Goal: Obtain resource: Download file/media

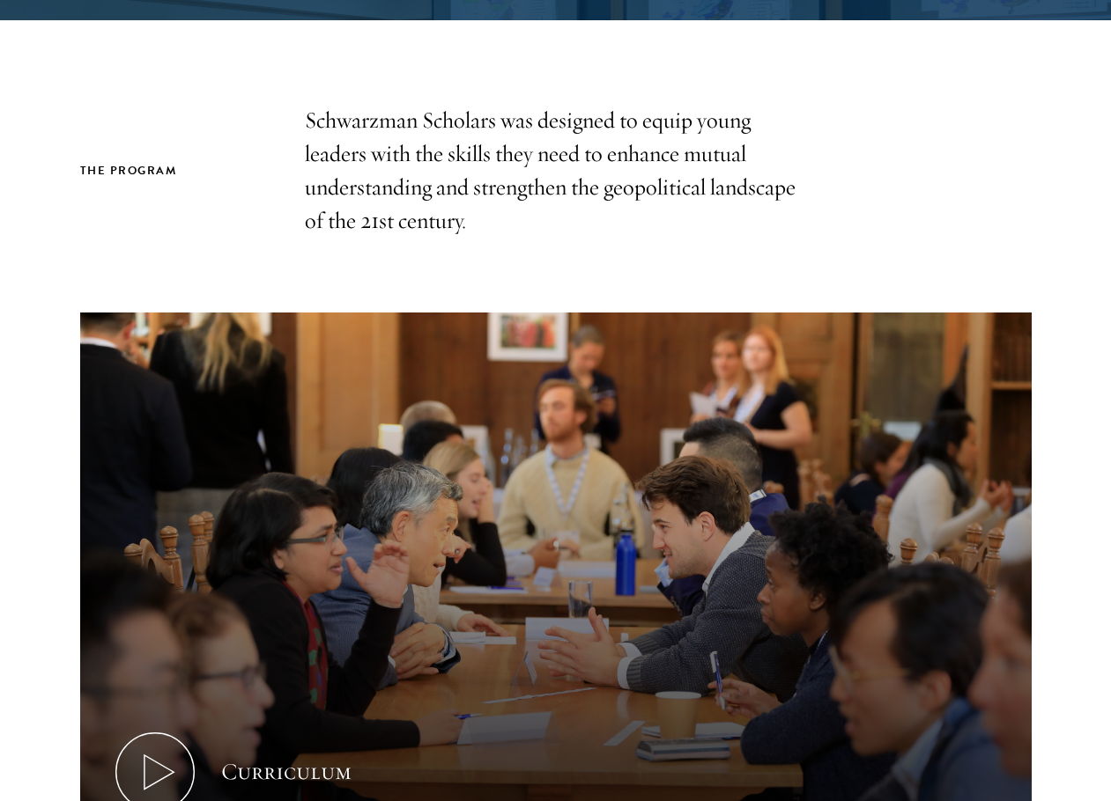
scroll to position [440, 0]
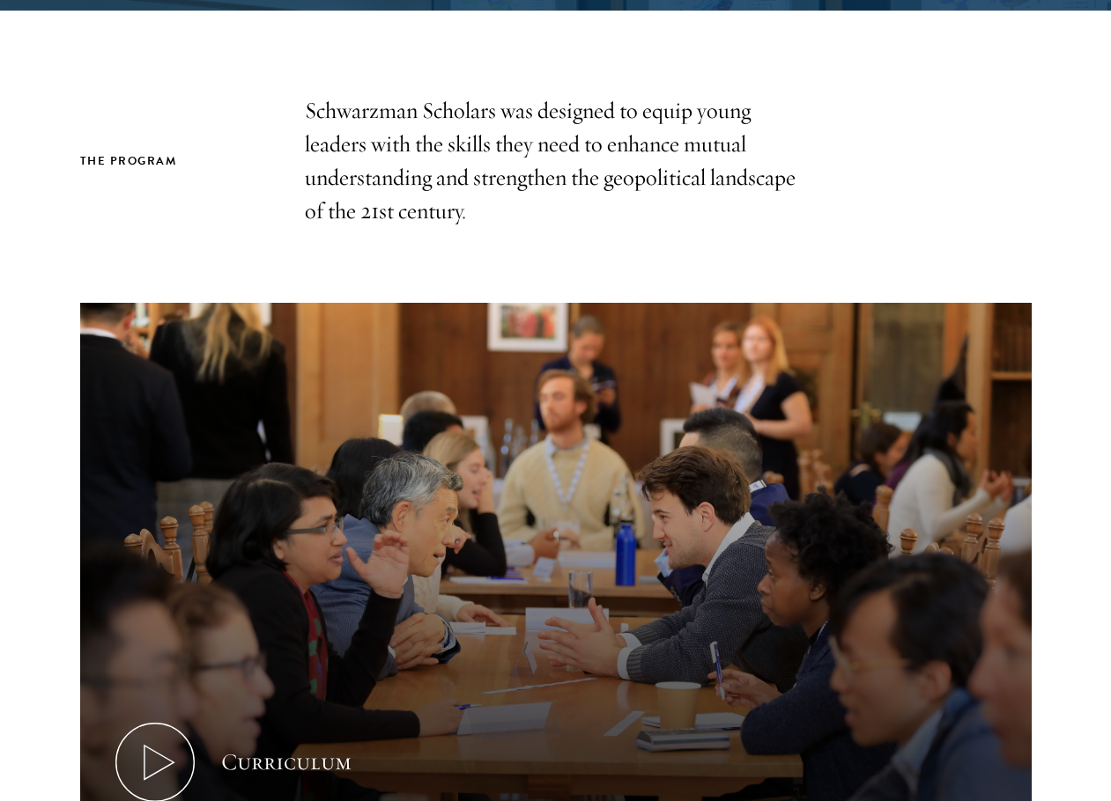
click at [643, 169] on p "Schwarzman Scholars was designed to equip young leaders with the skills they ne…" at bounding box center [556, 161] width 502 height 134
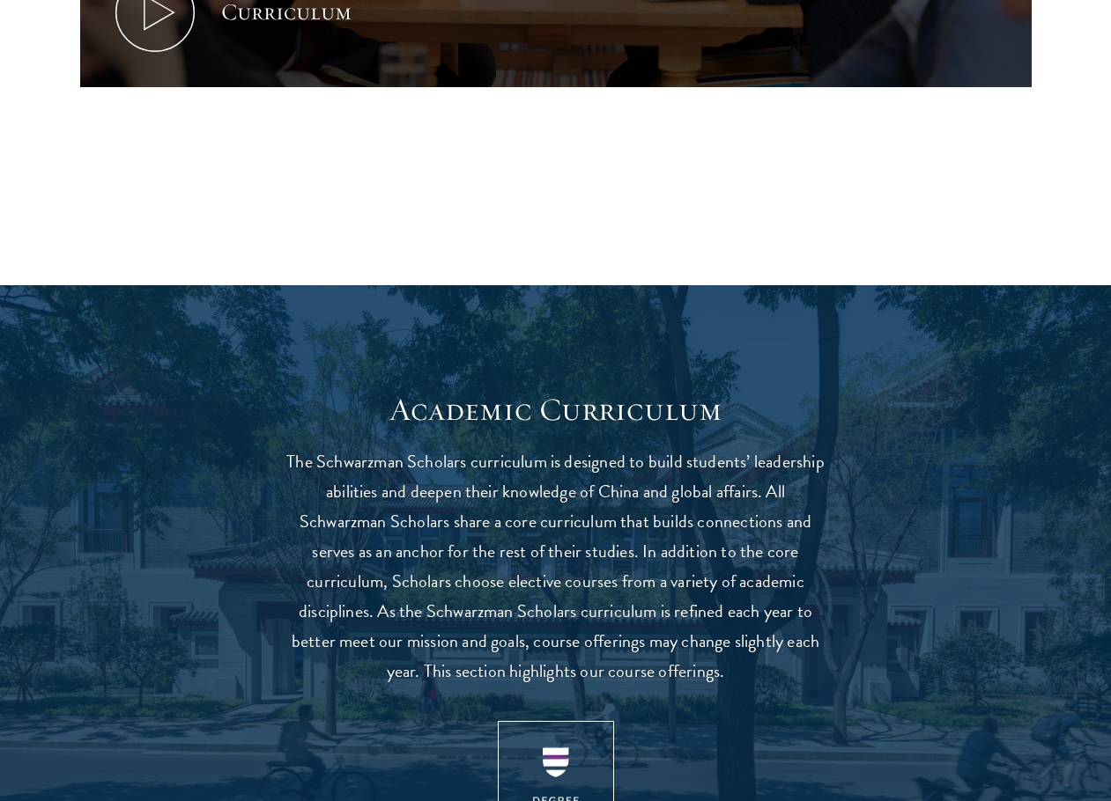
scroll to position [1321, 0]
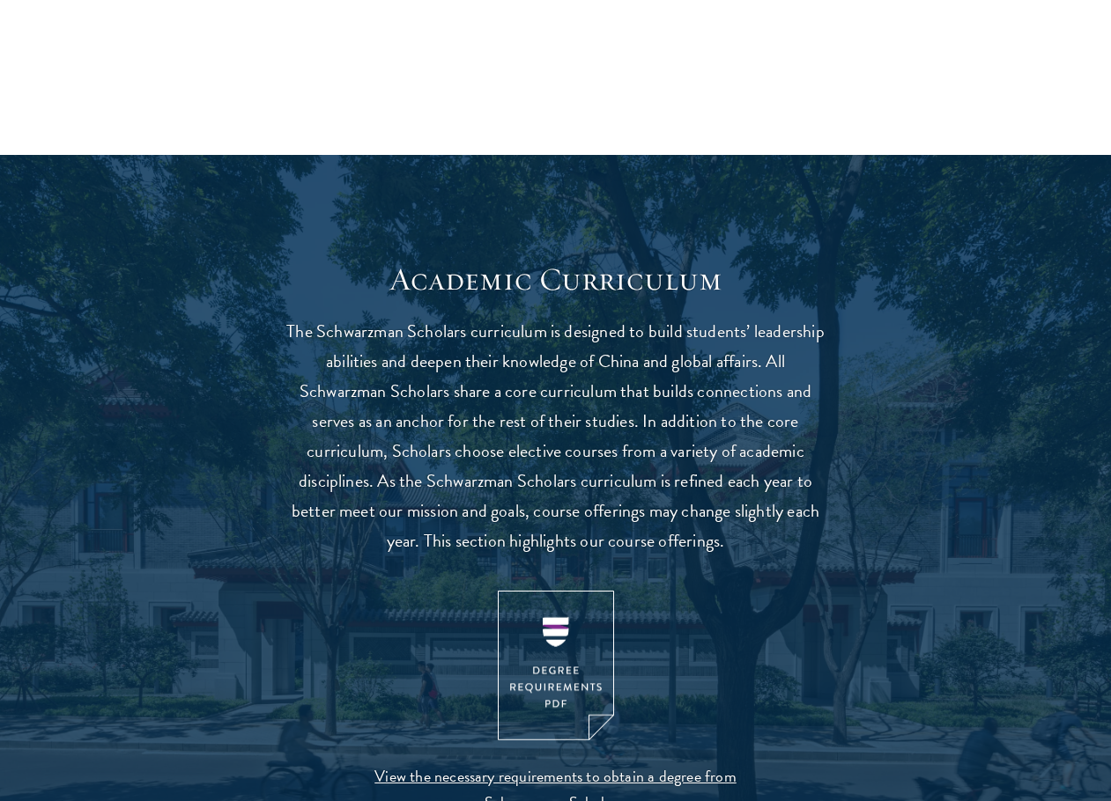
click at [613, 404] on p "The Schwarzman Scholars curriculum is designed to build students’ leadership ab…" at bounding box center [556, 436] width 546 height 240
click at [633, 401] on p "The Schwarzman Scholars curriculum is designed to build students’ leadership ab…" at bounding box center [556, 436] width 546 height 240
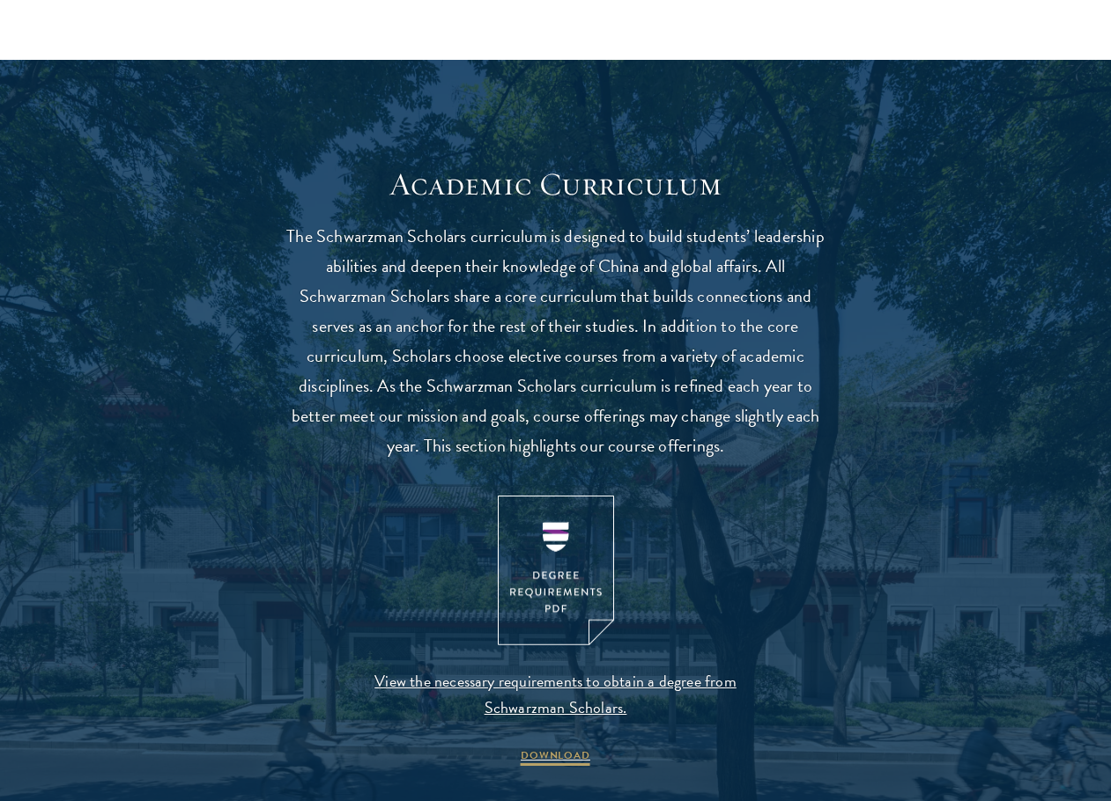
scroll to position [1585, 0]
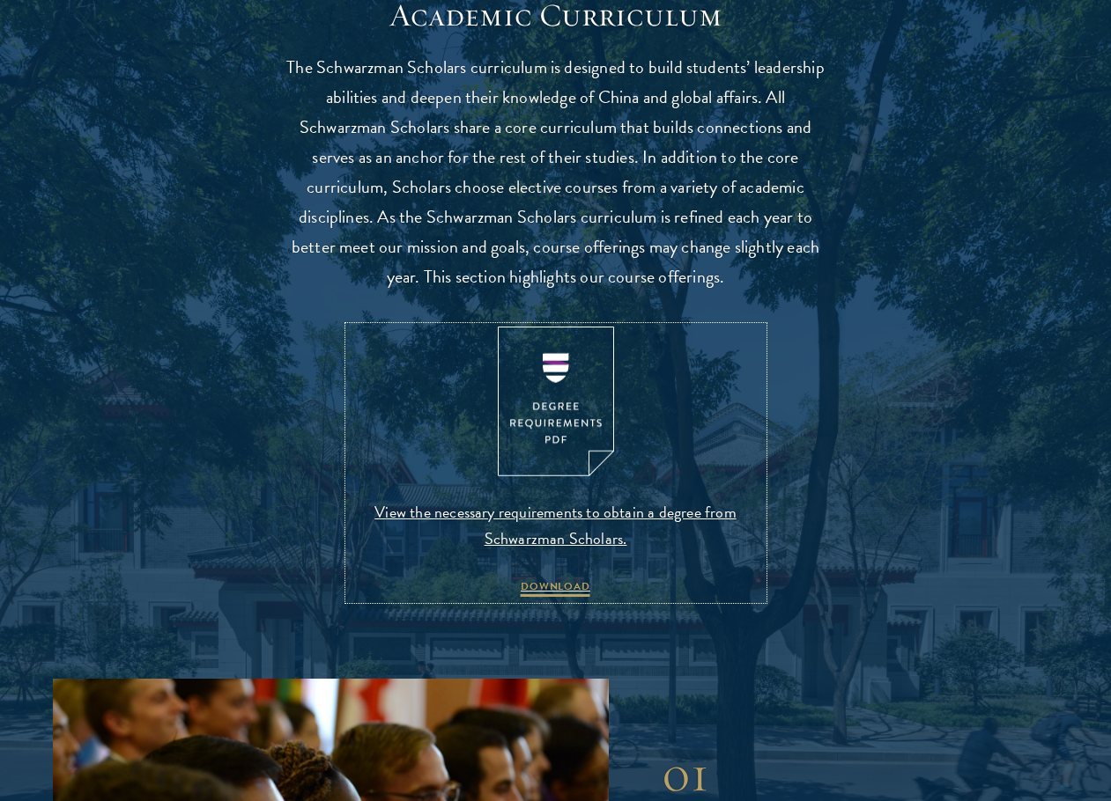
click at [552, 417] on img at bounding box center [556, 402] width 116 height 151
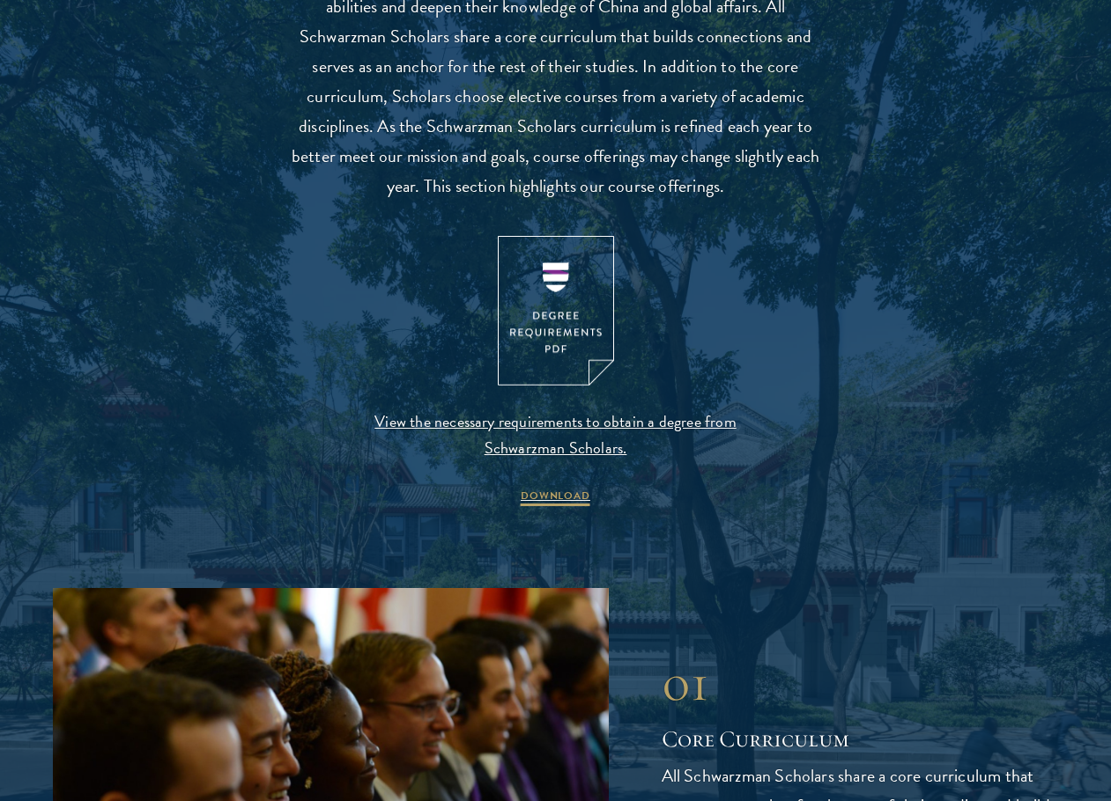
scroll to position [2114, 0]
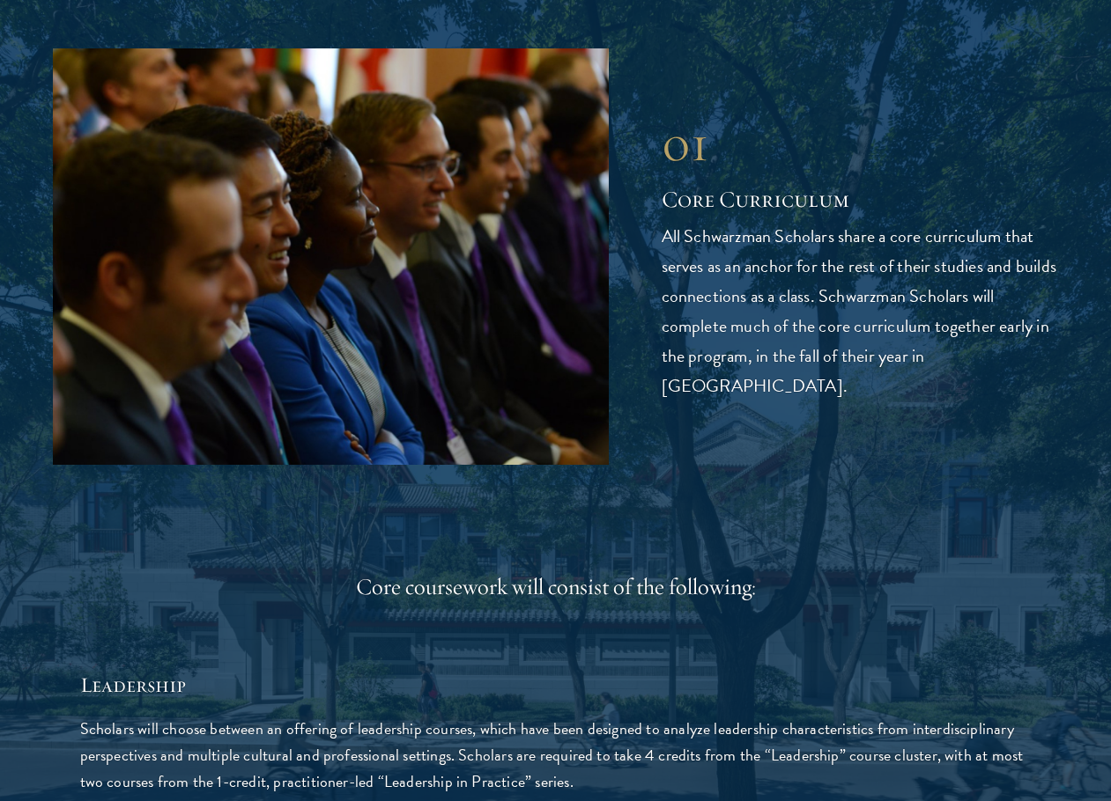
scroll to position [2378, 0]
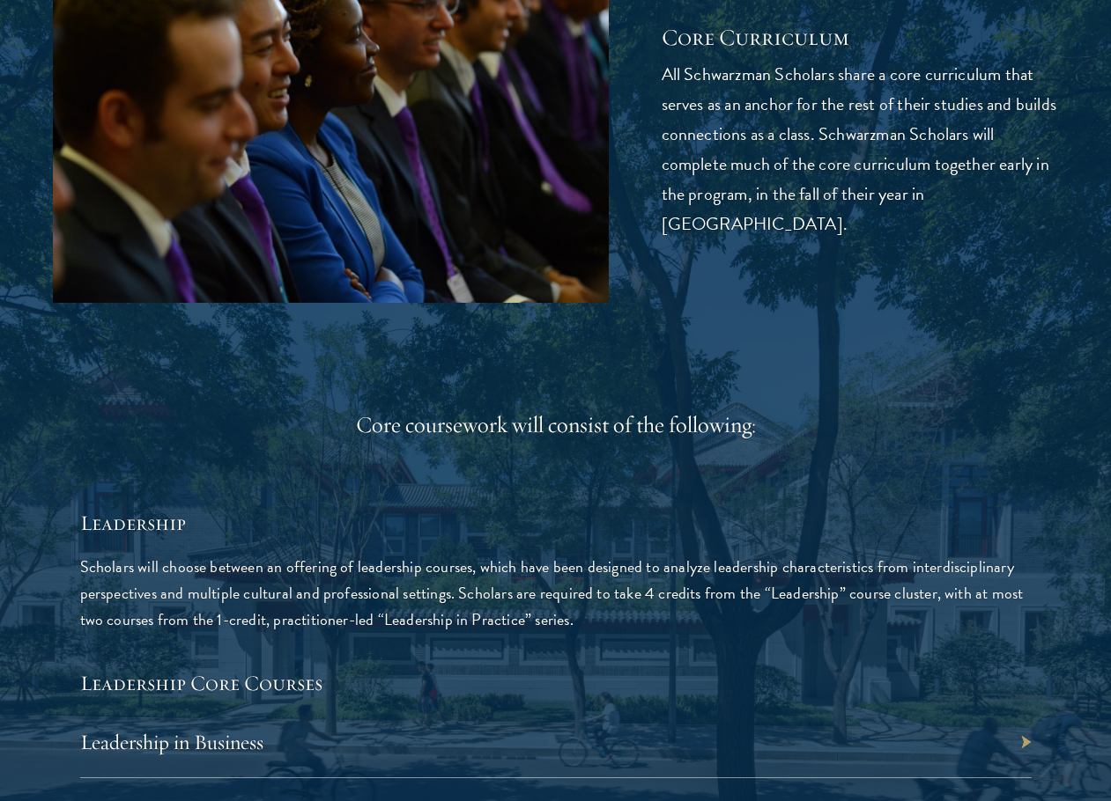
click at [796, 509] on h5 "Leadership" at bounding box center [555, 523] width 951 height 30
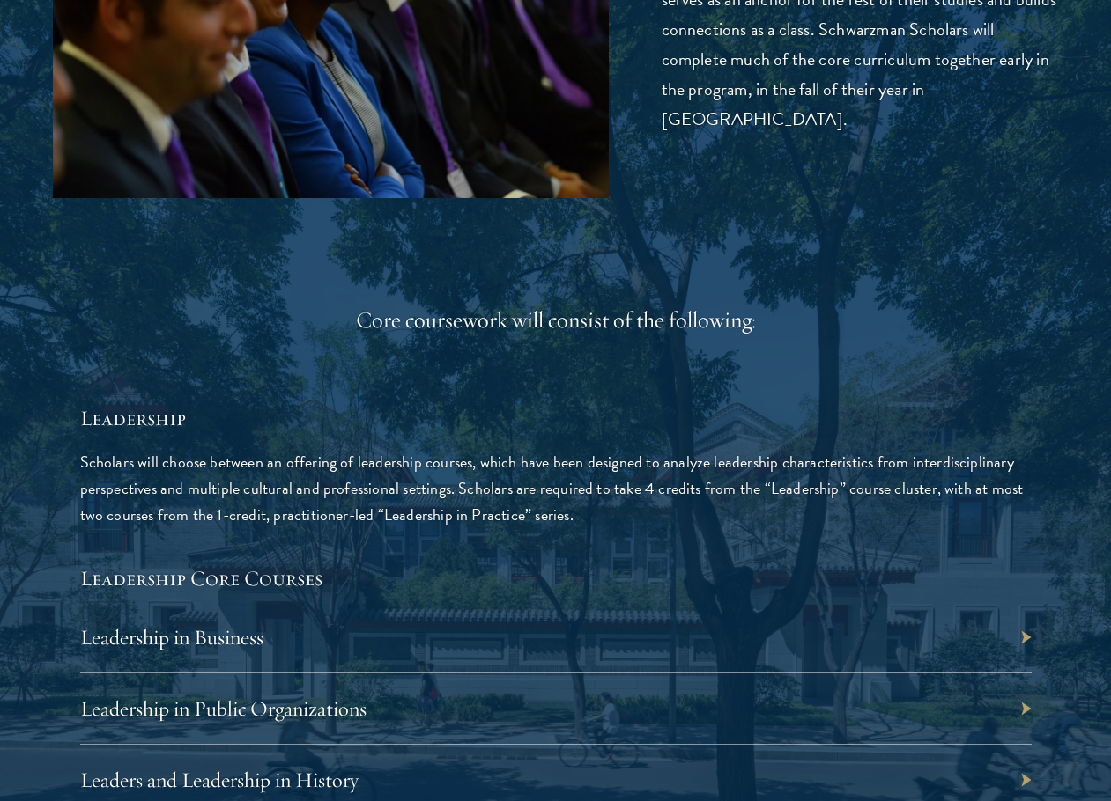
scroll to position [2730, 0]
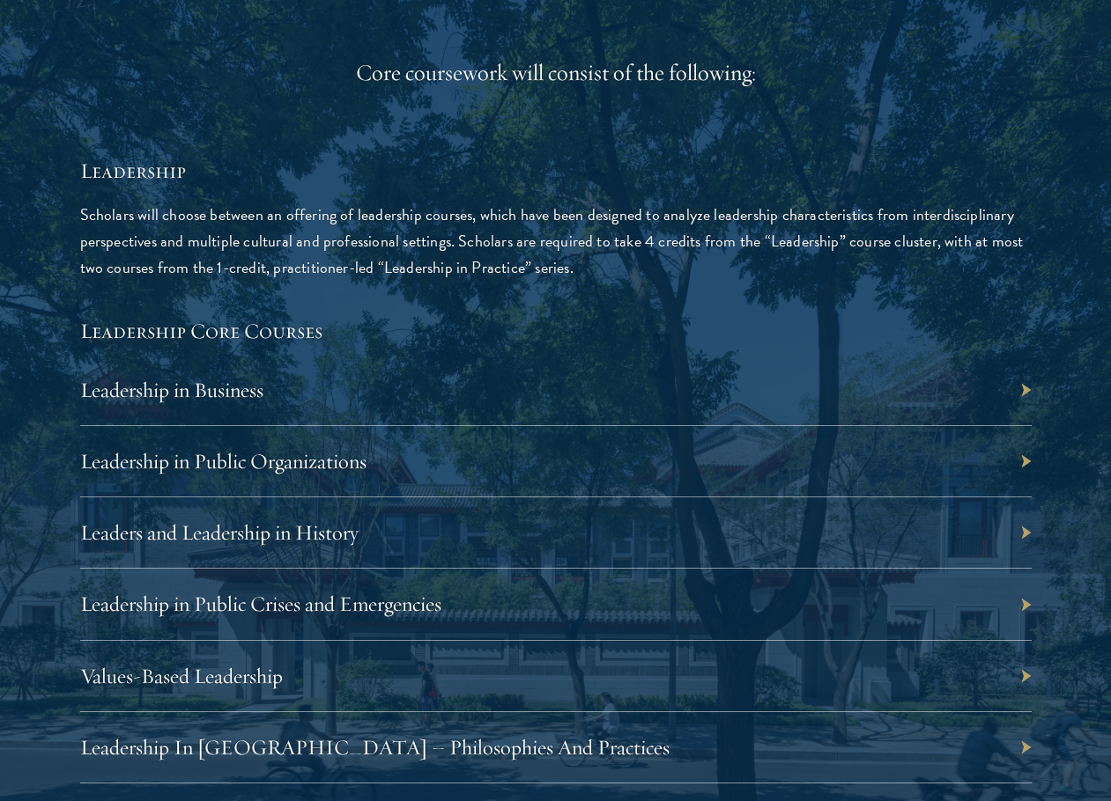
click at [682, 262] on p "Scholars will choose between an offering of leadership courses, which have been…" at bounding box center [555, 241] width 951 height 79
click at [691, 403] on div "Leadership in Business" at bounding box center [555, 390] width 951 height 71
click at [254, 383] on link "Leadership in Business" at bounding box center [180, 390] width 183 height 26
click at [669, 262] on p "Scholars will choose between an offering of leadership courses, which have been…" at bounding box center [555, 241] width 951 height 79
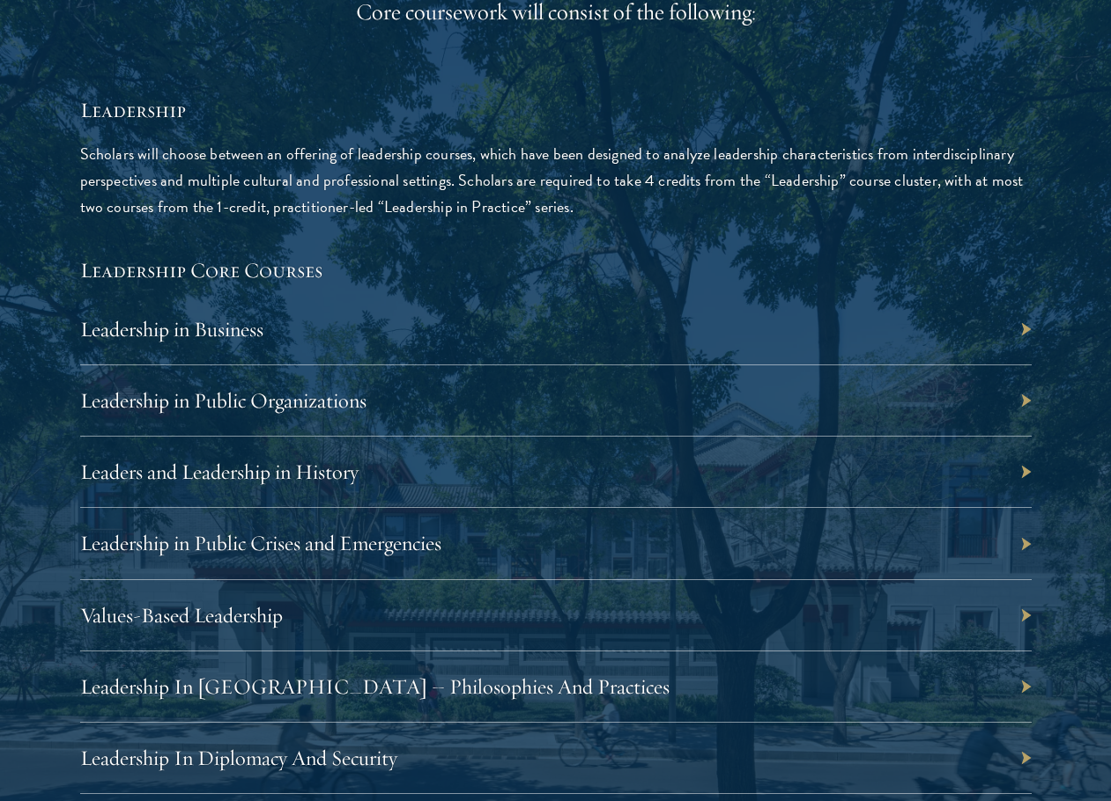
scroll to position [2818, 0]
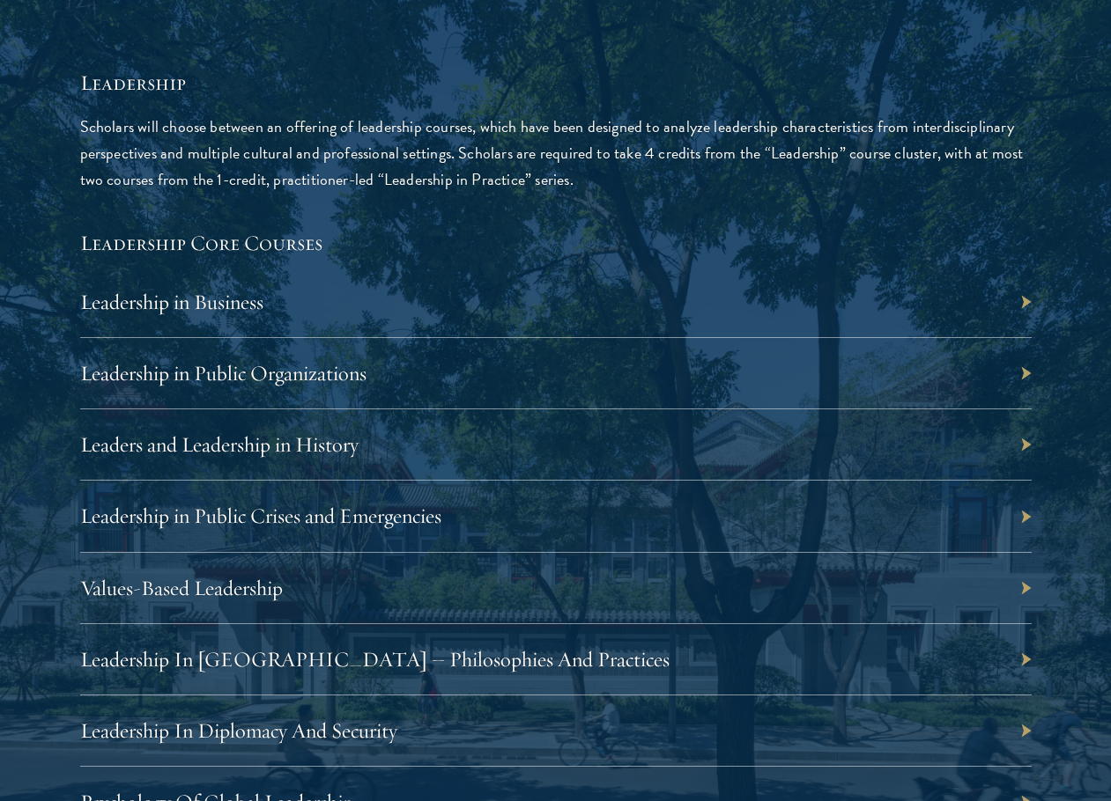
click at [614, 160] on p "Scholars will choose between an offering of leadership courses, which have been…" at bounding box center [555, 153] width 951 height 79
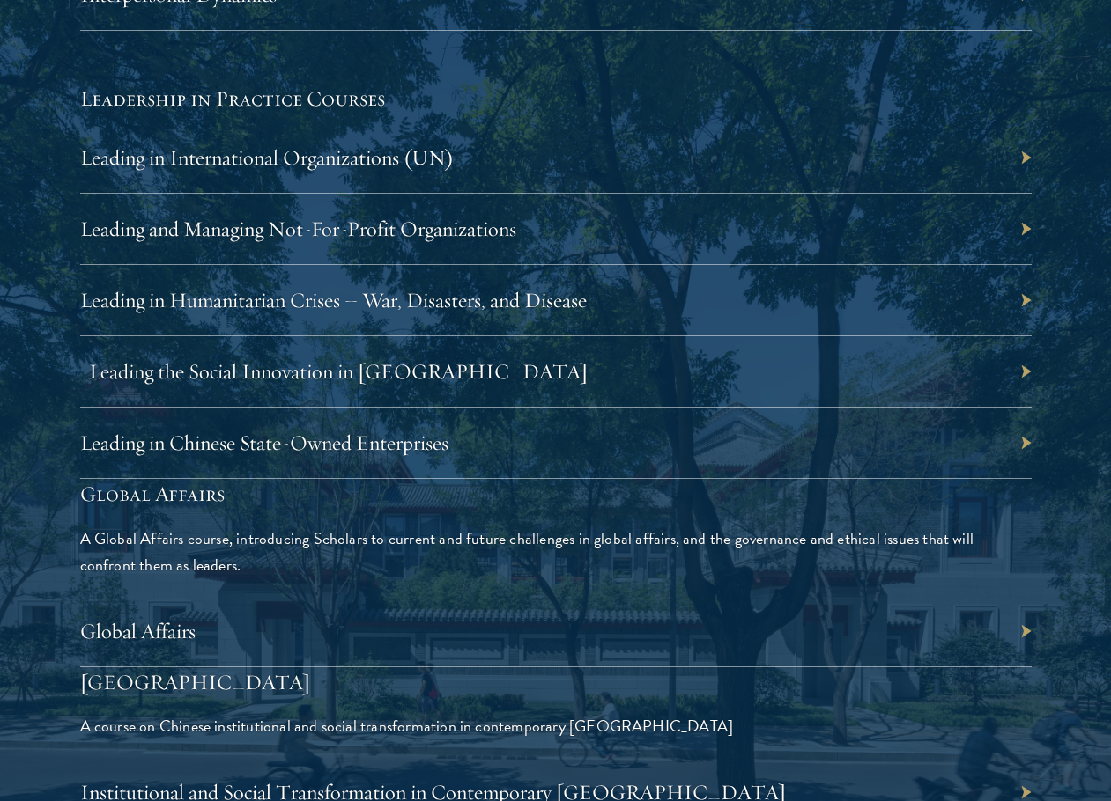
scroll to position [3875, 0]
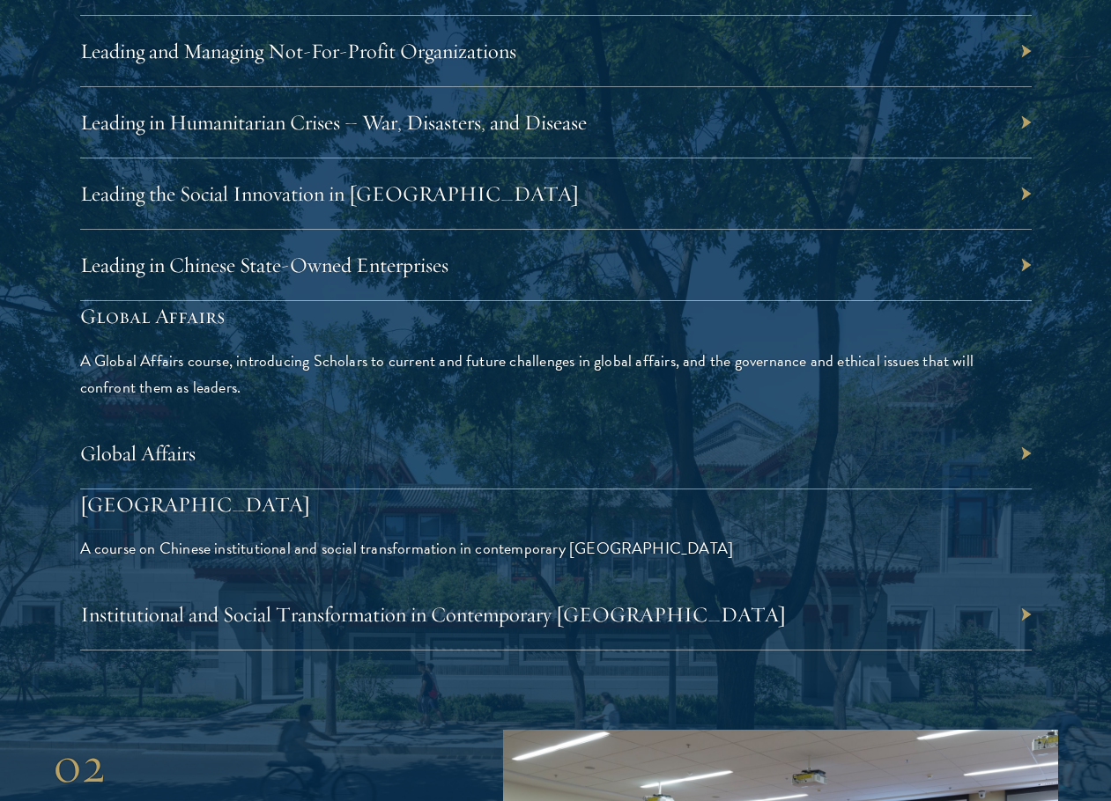
click at [504, 380] on p "A Global Affairs course, introducing Scholars to current and future challenges …" at bounding box center [555, 374] width 951 height 53
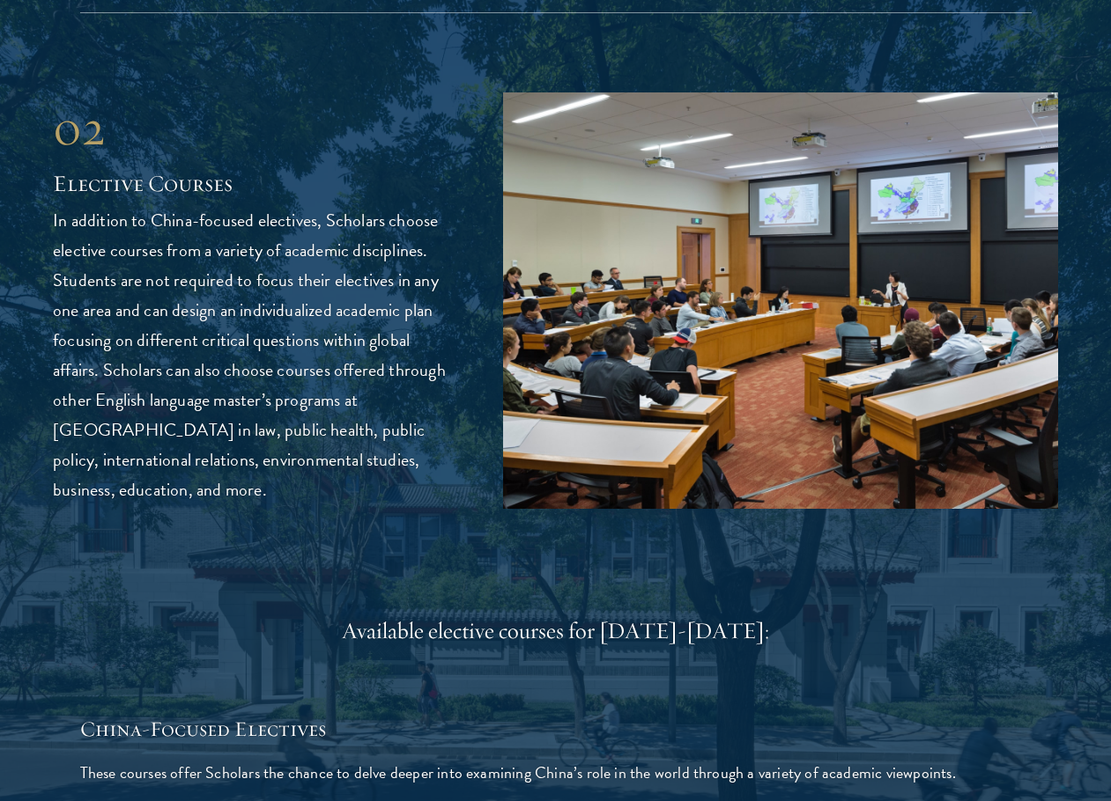
scroll to position [4580, 0]
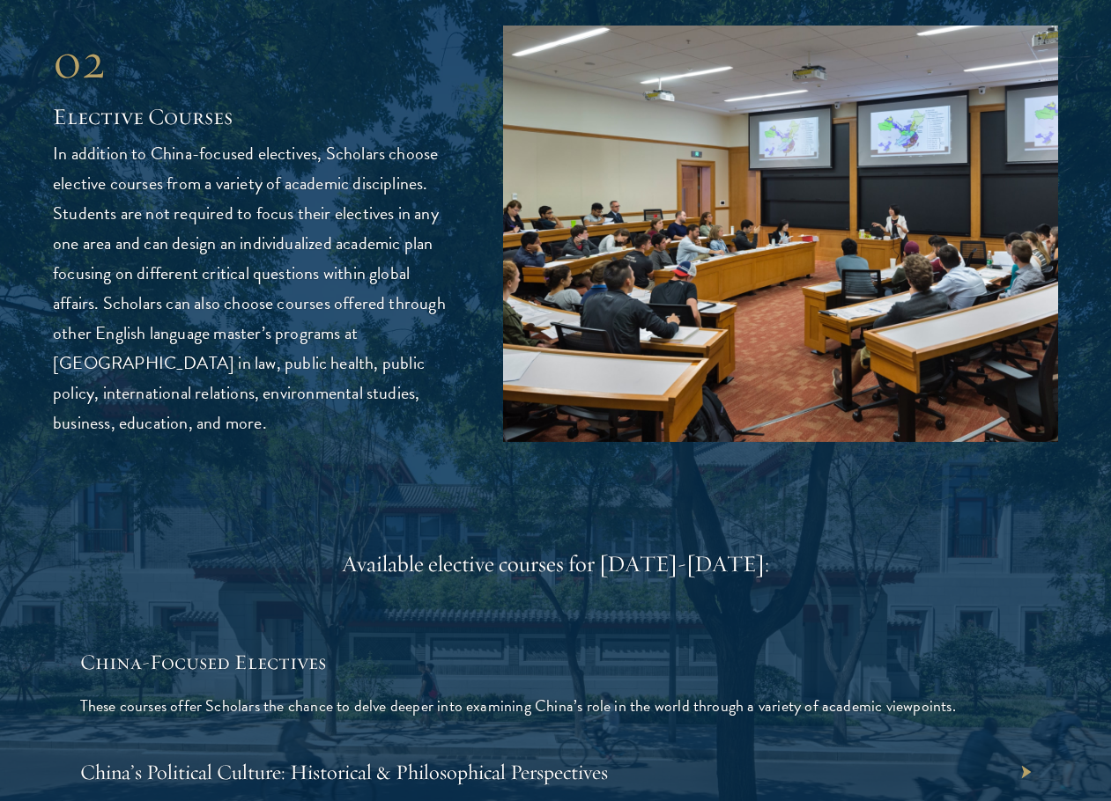
click at [366, 361] on p "In addition to China-focused electives, Scholars choose elective courses from a…" at bounding box center [251, 287] width 397 height 299
click at [363, 372] on p "In addition to China-focused electives, Scholars choose elective courses from a…" at bounding box center [251, 287] width 397 height 299
click at [362, 389] on p "In addition to China-focused electives, Scholars choose elective courses from a…" at bounding box center [251, 287] width 397 height 299
click at [366, 416] on p "In addition to China-focused electives, Scholars choose elective courses from a…" at bounding box center [251, 287] width 397 height 299
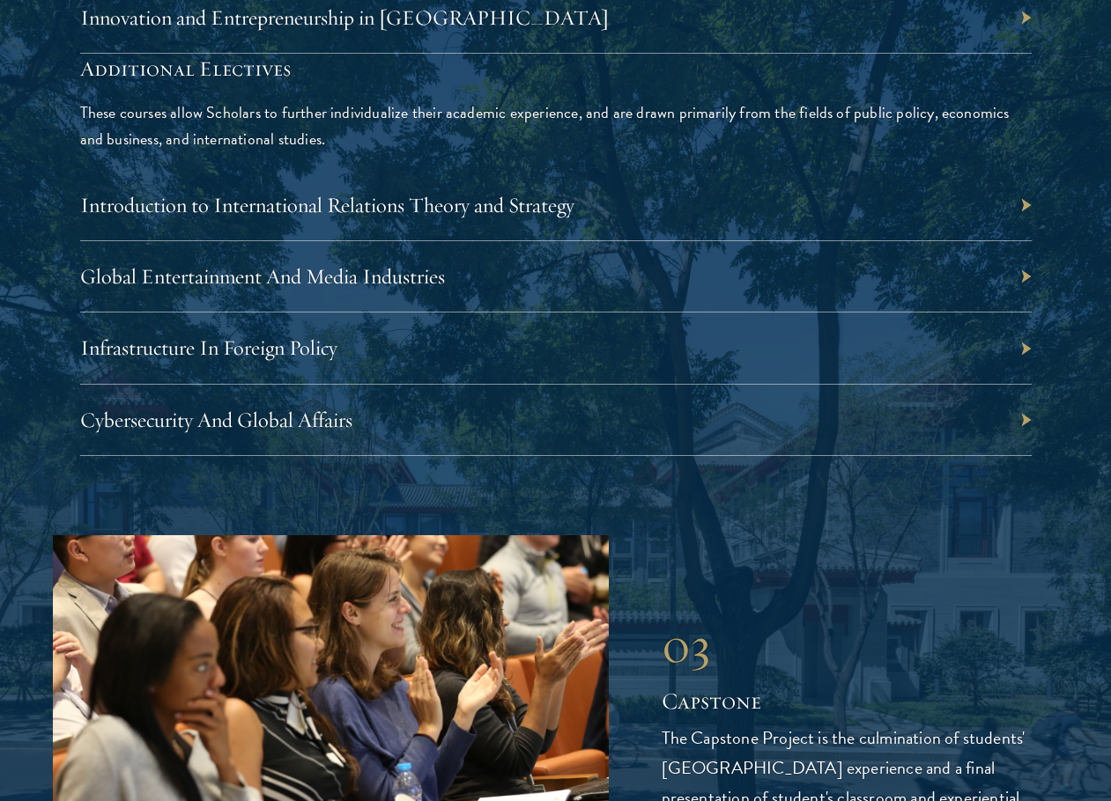
scroll to position [5725, 0]
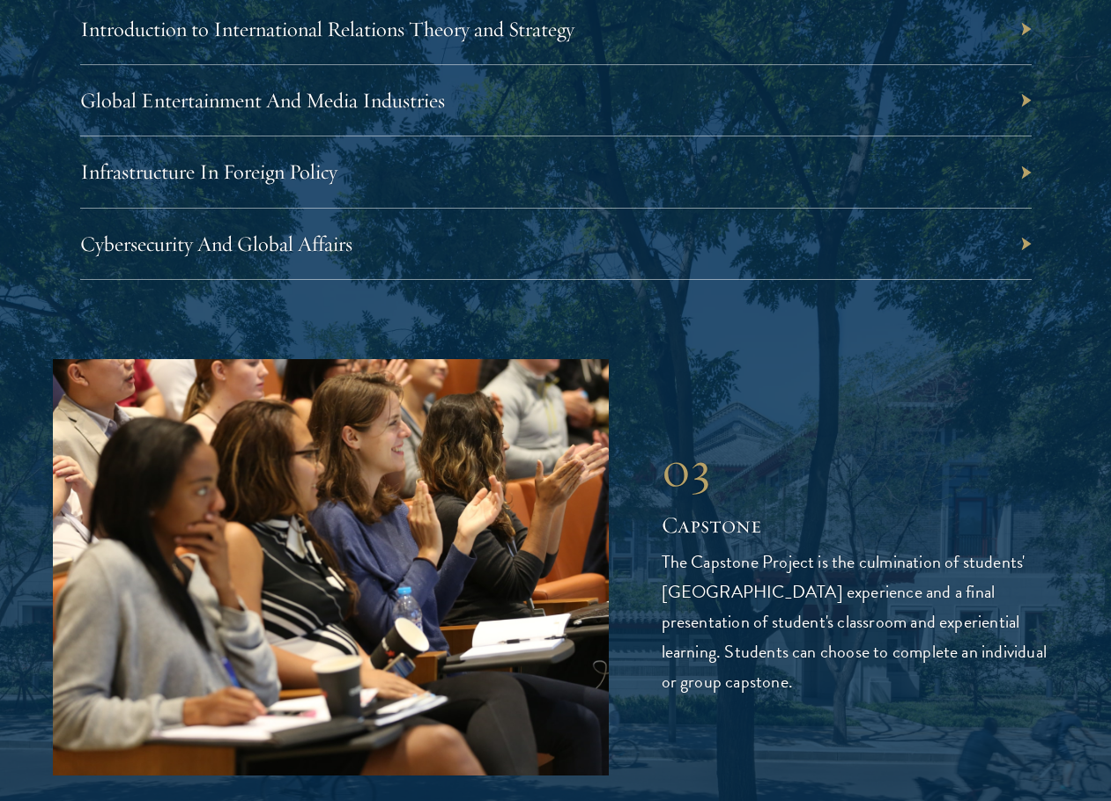
click at [754, 496] on div "03" at bounding box center [859, 470] width 397 height 62
click at [774, 497] on div "03" at bounding box center [859, 470] width 397 height 62
click at [765, 609] on p "The Capstone Project is the culmination of students' Schwarzman College experie…" at bounding box center [859, 622] width 397 height 150
click at [805, 507] on div "03 Capstone The Capstone Project is the culmination of students' Schwarzman Col…" at bounding box center [859, 568] width 397 height 258
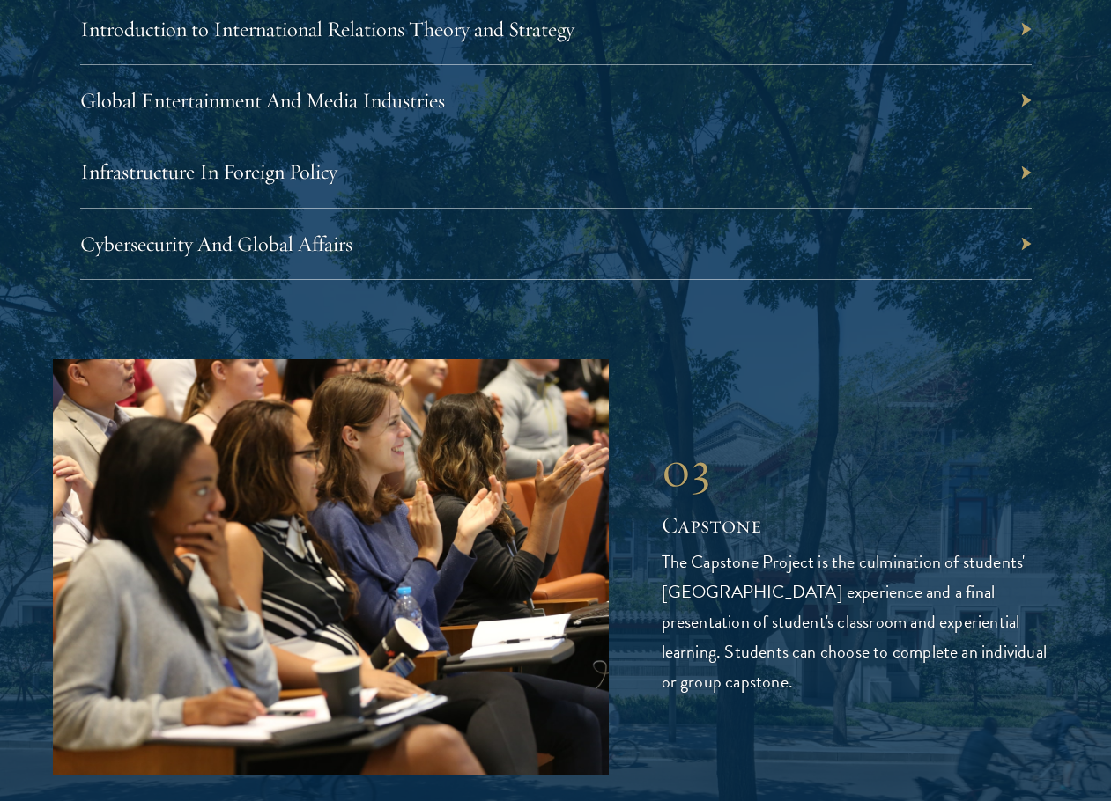
click at [805, 507] on div "03 Capstone The Capstone Project is the culmination of students' Schwarzman Col…" at bounding box center [859, 568] width 397 height 258
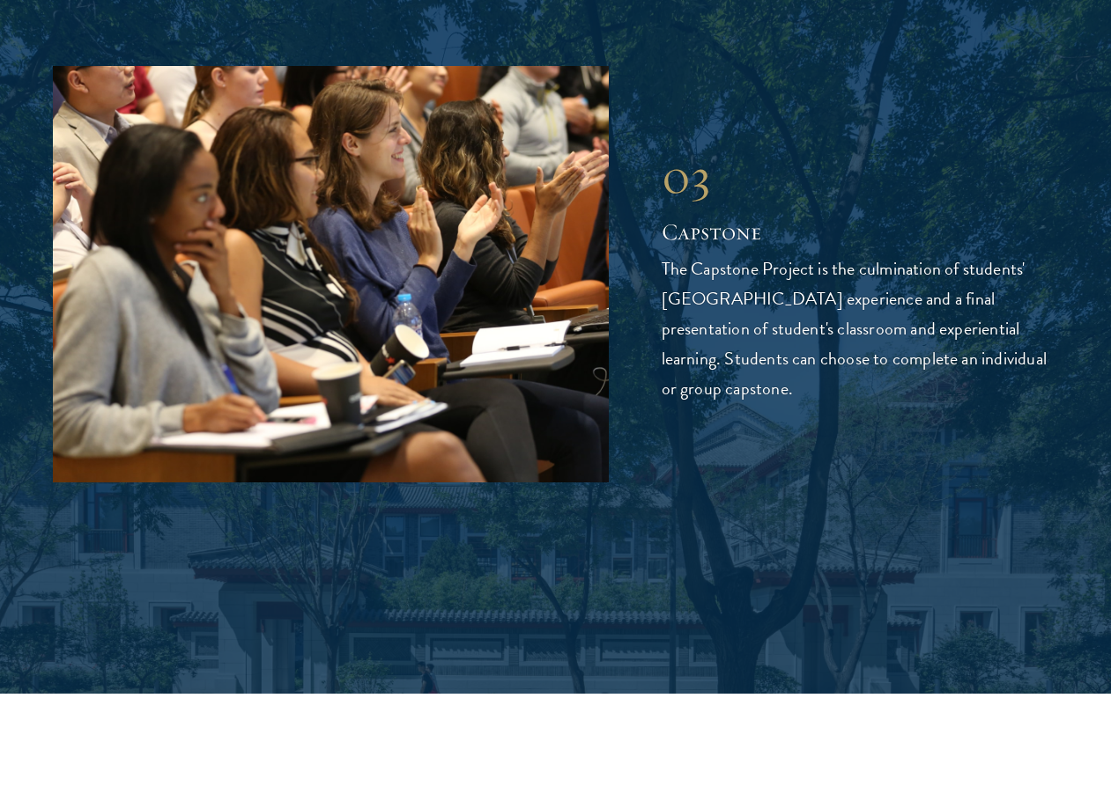
scroll to position [6077, 0]
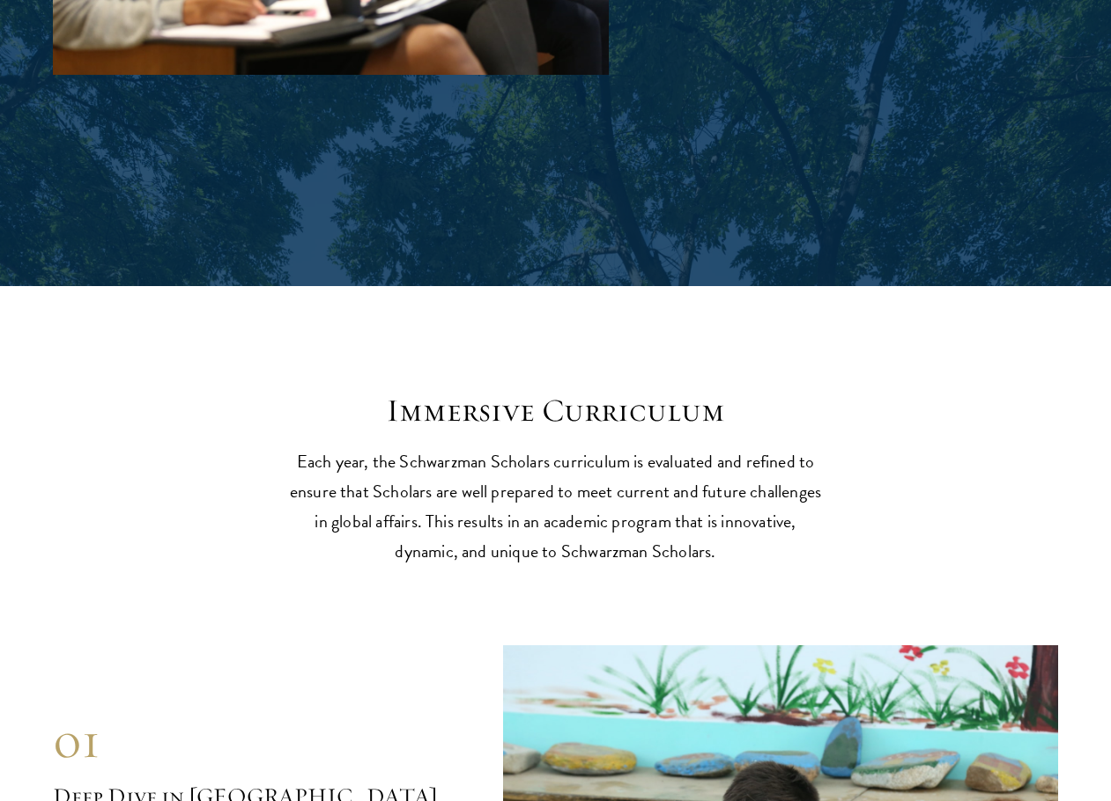
scroll to position [6429, 0]
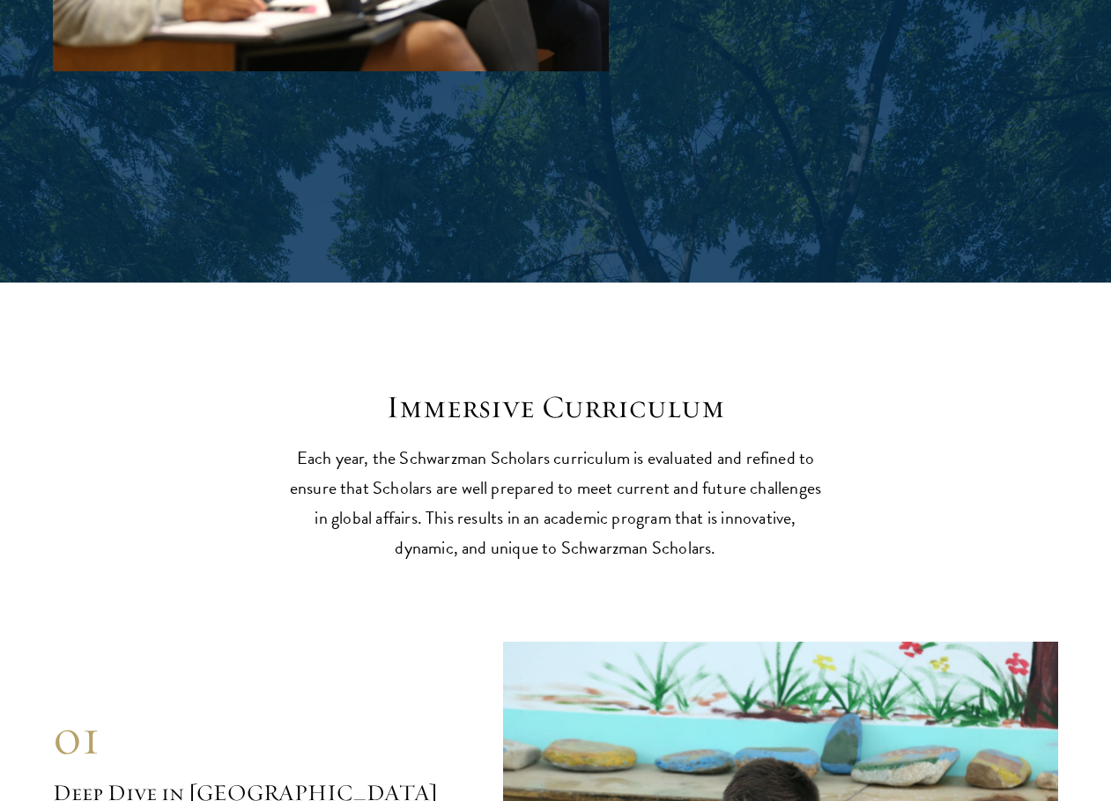
click at [823, 522] on p "Each year, the Schwarzman Scholars curriculum is evaluated and refined to ensur…" at bounding box center [556, 503] width 546 height 120
click at [450, 540] on p "Each year, the Schwarzman Scholars curriculum is evaluated and refined to ensur…" at bounding box center [556, 503] width 546 height 120
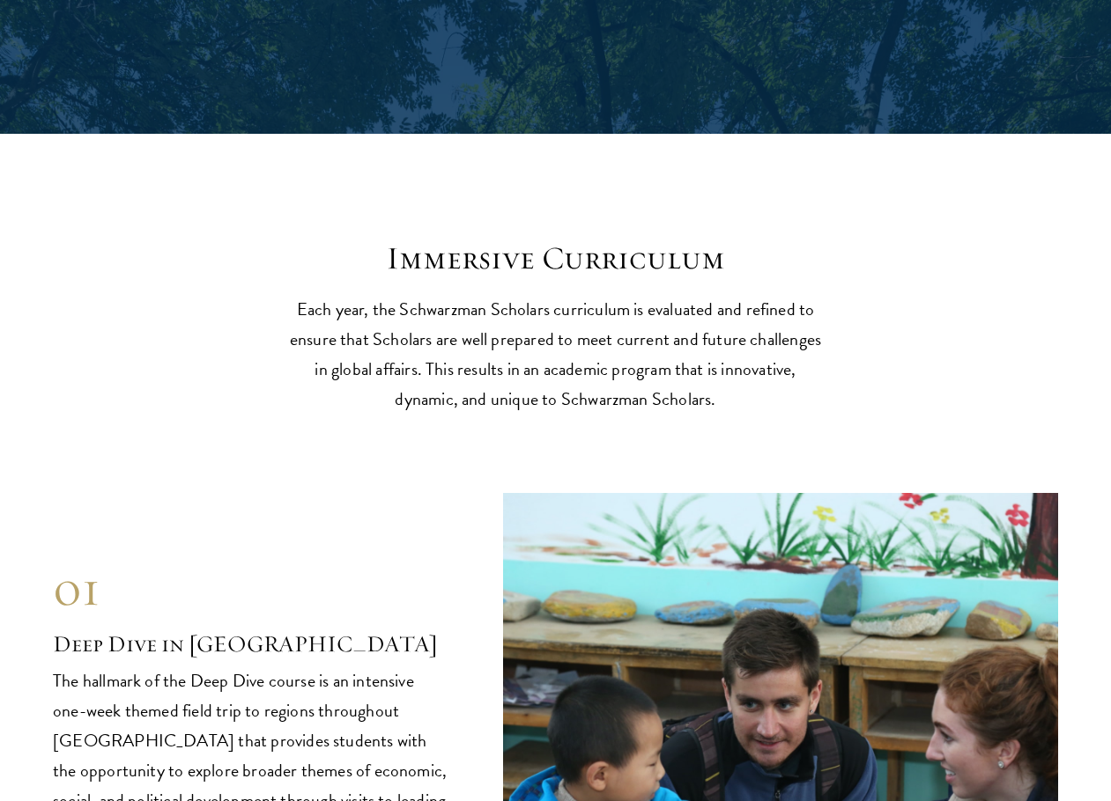
scroll to position [6870, 0]
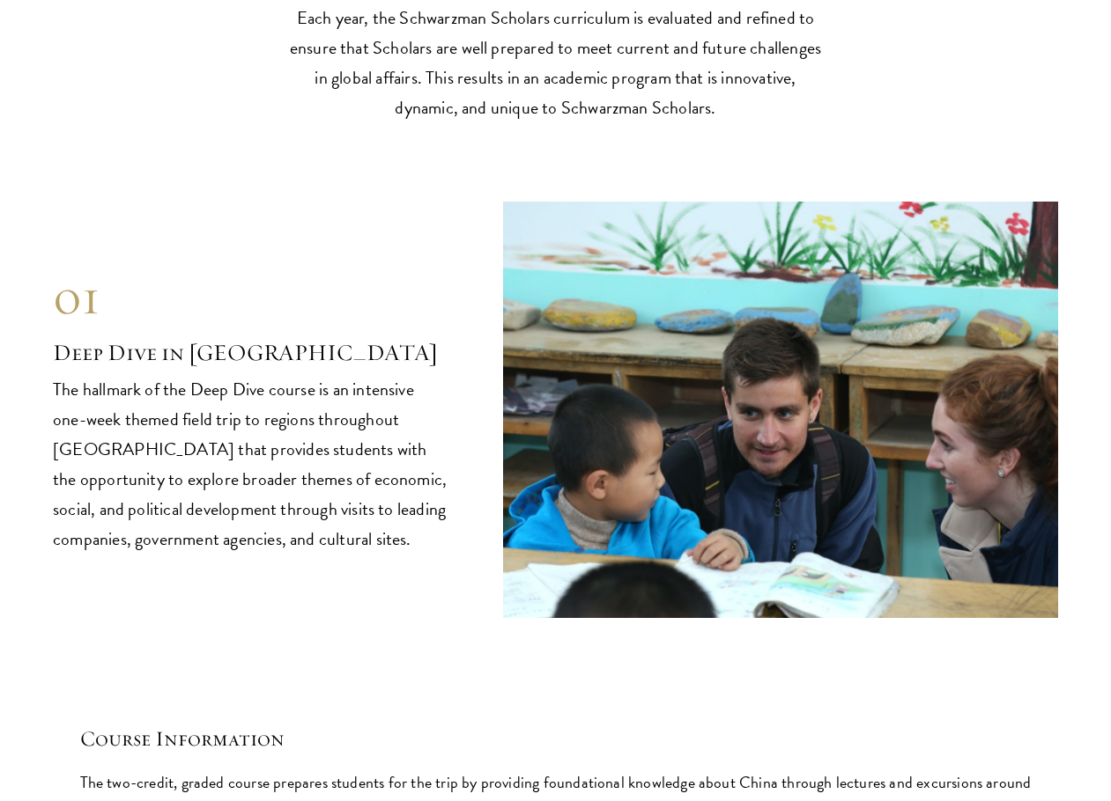
click at [439, 498] on p "The hallmark of the Deep Dive course is an intensive one-week themed field trip…" at bounding box center [251, 464] width 397 height 180
click at [435, 513] on p "The hallmark of the Deep Dive course is an intensive one-week themed field trip…" at bounding box center [251, 464] width 397 height 180
click at [427, 535] on p "The hallmark of the Deep Dive course is an intensive one-week themed field trip…" at bounding box center [251, 464] width 397 height 180
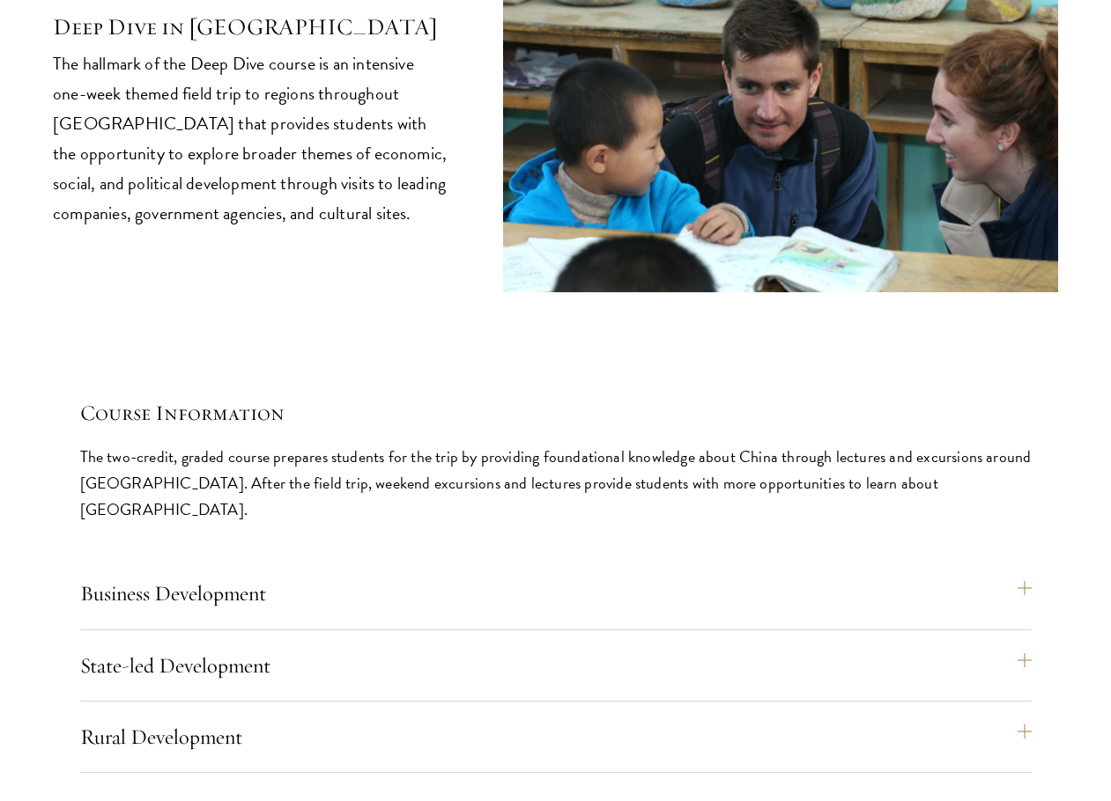
scroll to position [7222, 0]
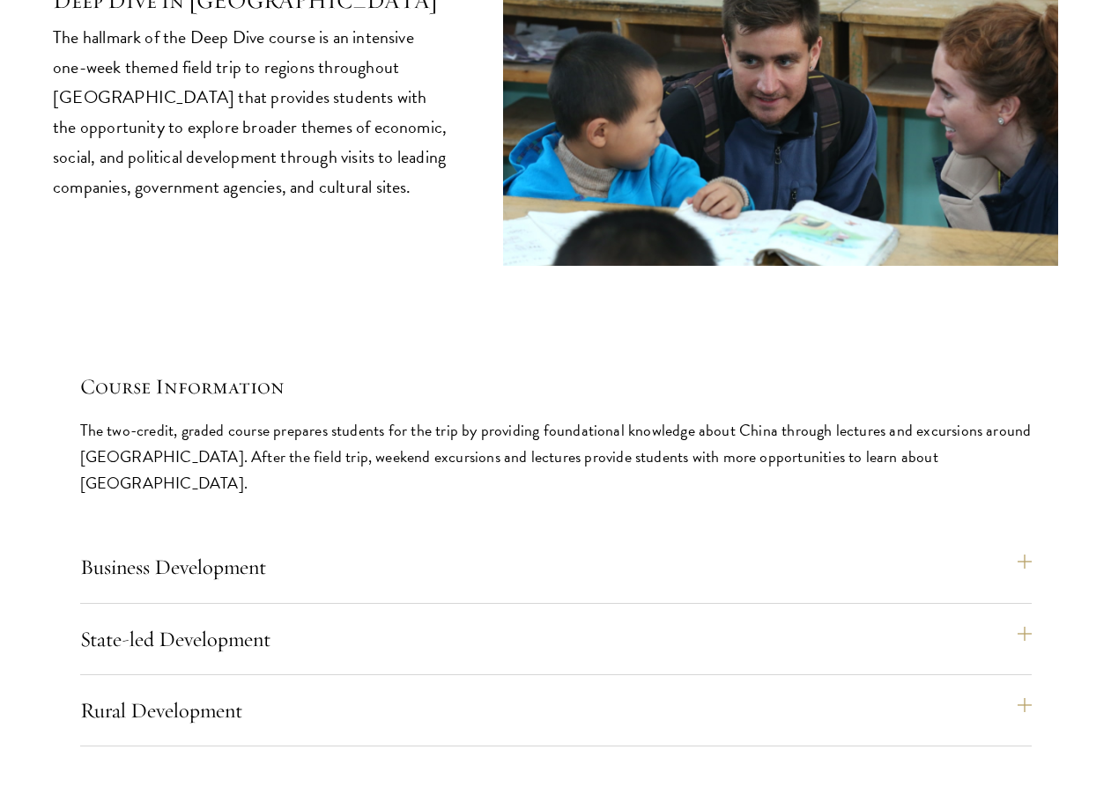
click at [531, 420] on p "The two-credit, graded course prepares students for the trip by providing found…" at bounding box center [555, 456] width 951 height 79
click at [477, 546] on button "Business Development" at bounding box center [564, 567] width 951 height 42
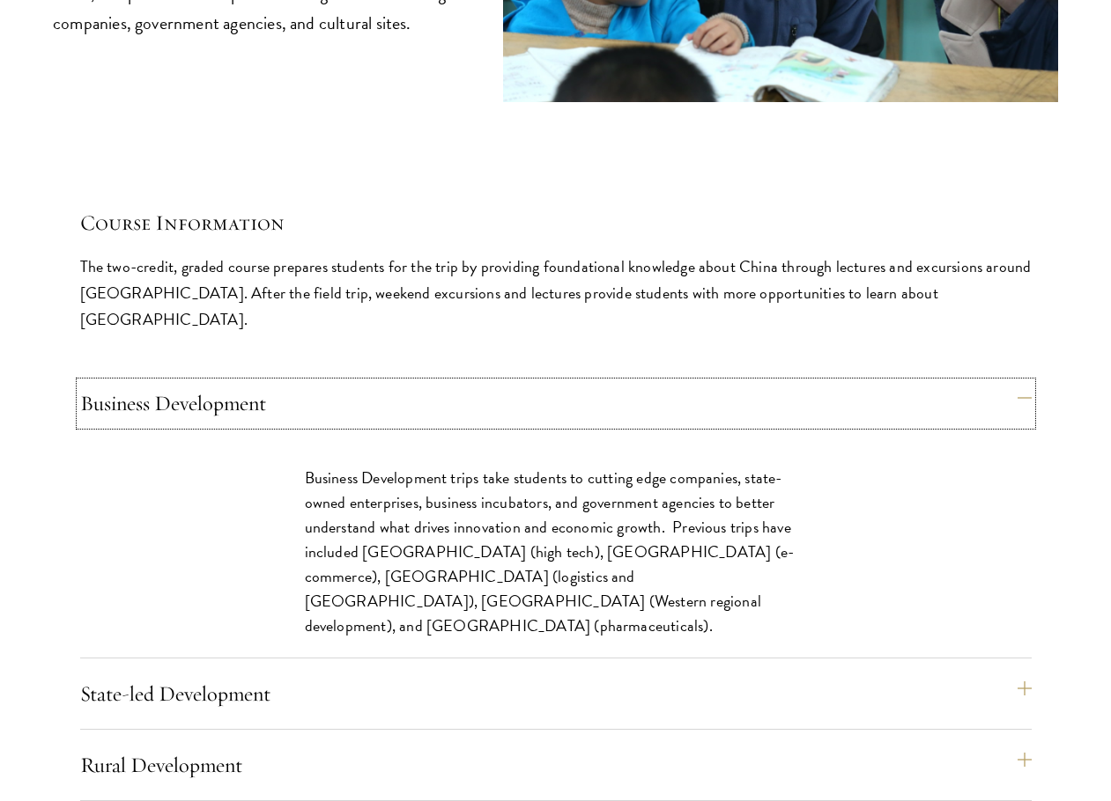
scroll to position [7398, 0]
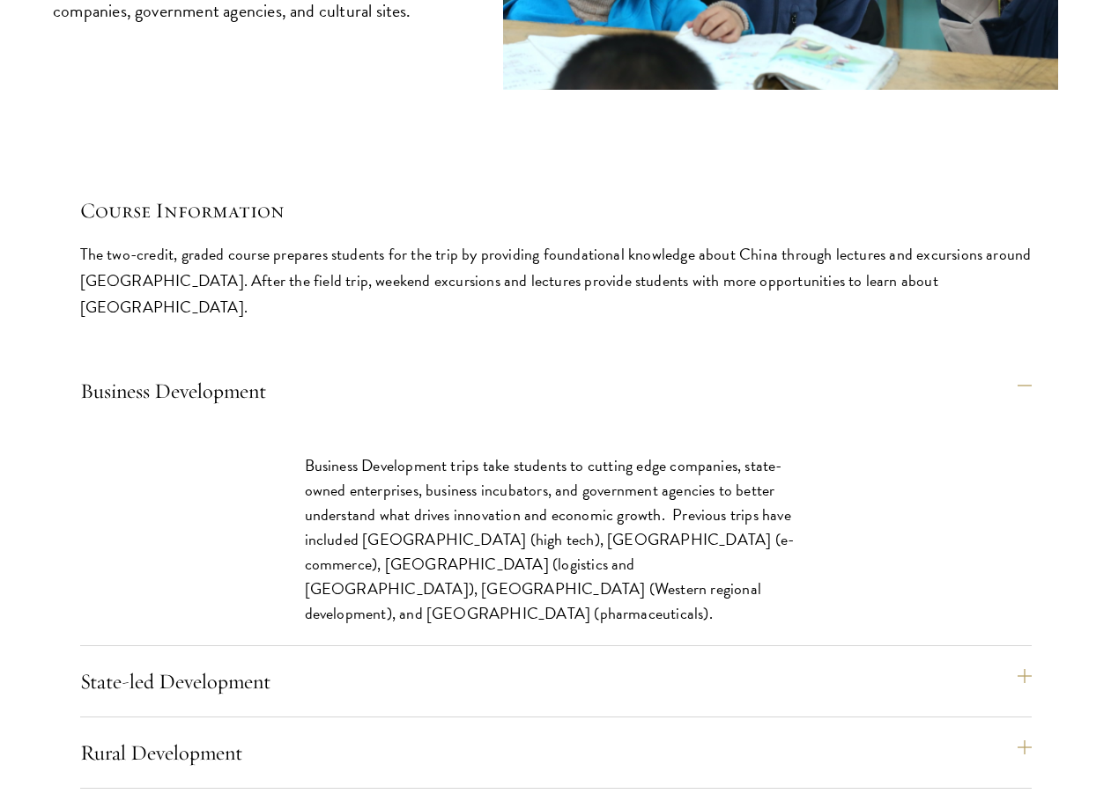
click at [526, 500] on p "Business Development trips take students to cutting edge companies, state-owned…" at bounding box center [556, 541] width 502 height 174
click at [547, 505] on p "Business Development trips take students to cutting edge companies, state-owned…" at bounding box center [556, 541] width 502 height 174
click at [544, 506] on p "Business Development trips take students to cutting edge companies, state-owned…" at bounding box center [556, 541] width 502 height 174
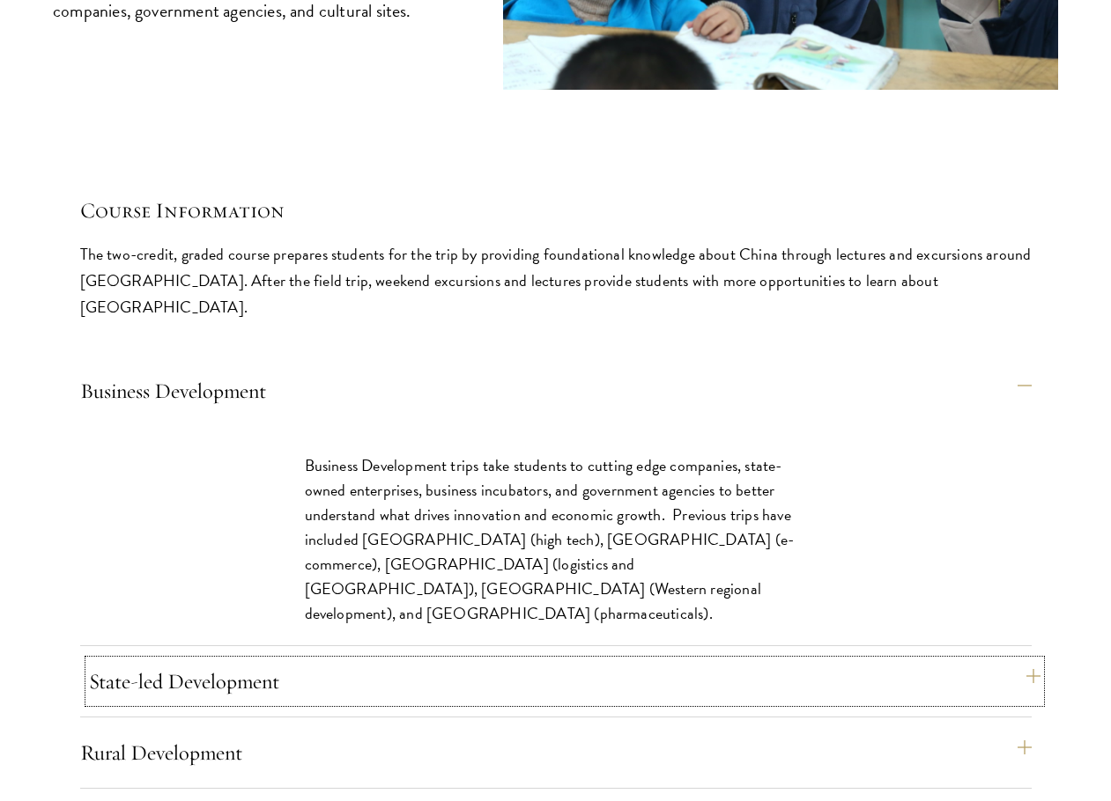
click at [435, 661] on button "State-led Development" at bounding box center [564, 682] width 951 height 42
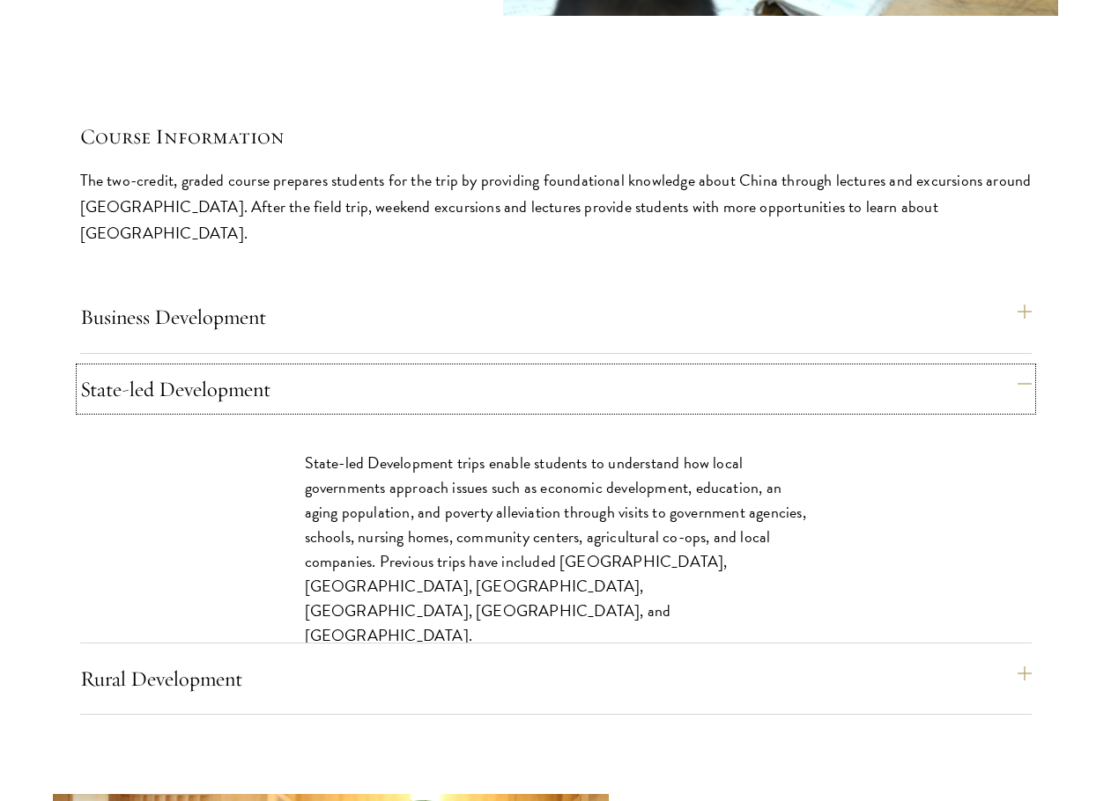
scroll to position [7574, 0]
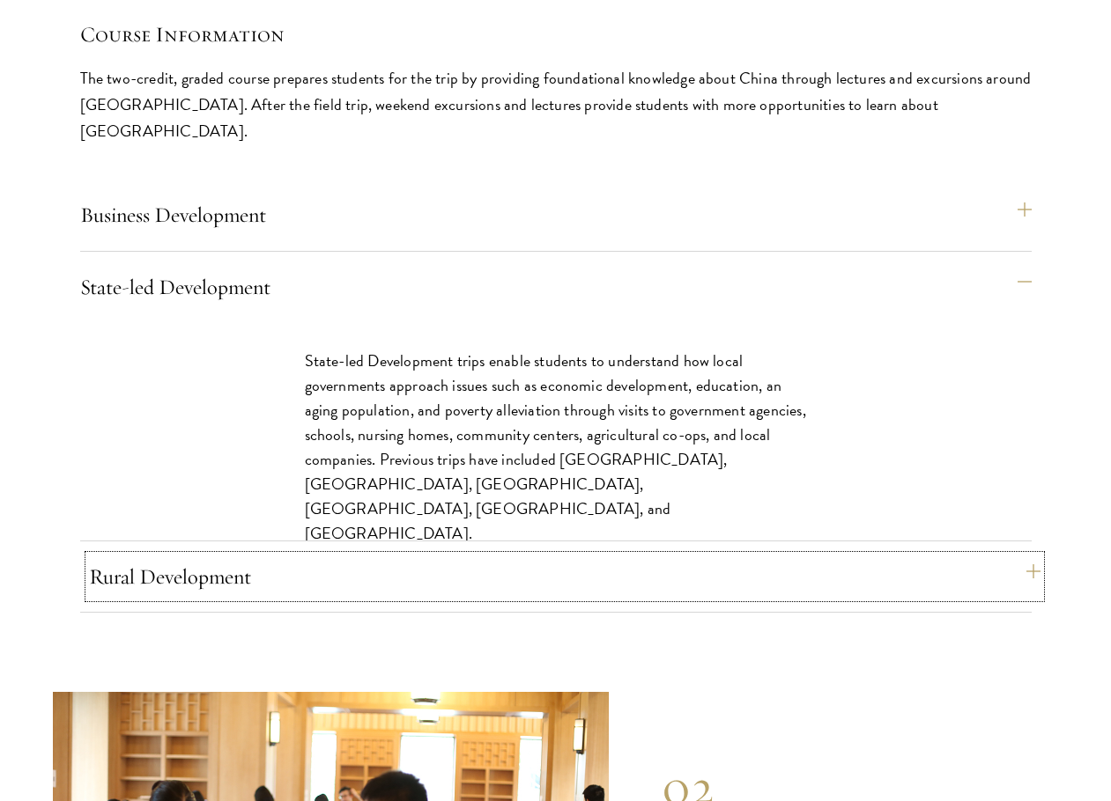
click at [475, 556] on button "Rural Development" at bounding box center [564, 577] width 951 height 42
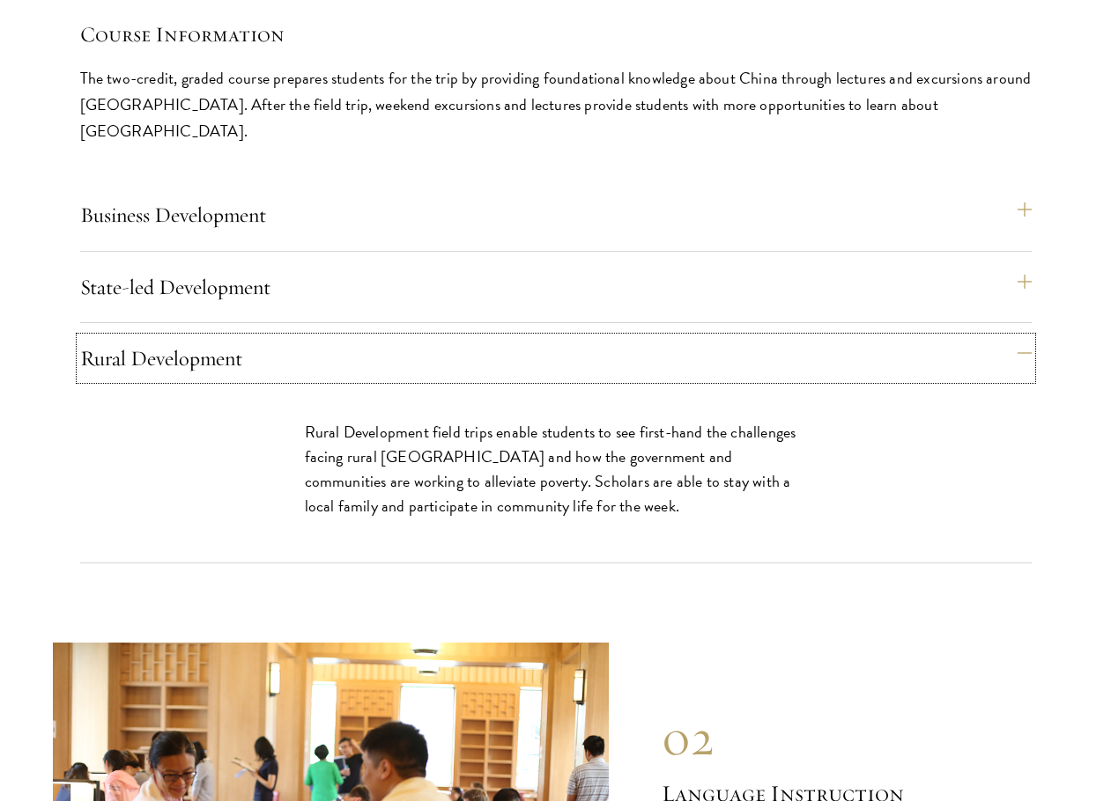
scroll to position [7838, 0]
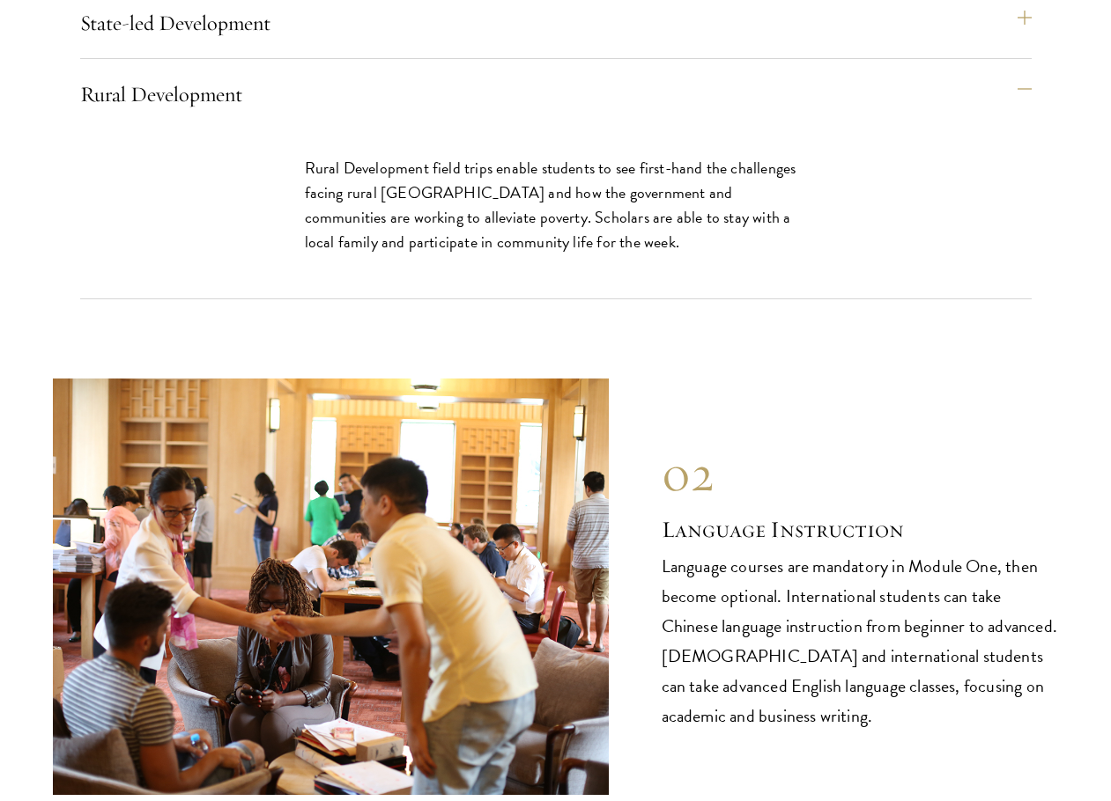
click at [694, 559] on p "Language courses are mandatory in Module One, then become optional. Internation…" at bounding box center [859, 641] width 397 height 180
click at [688, 580] on p "Language courses are mandatory in Module One, then become optional. Internation…" at bounding box center [859, 641] width 397 height 180
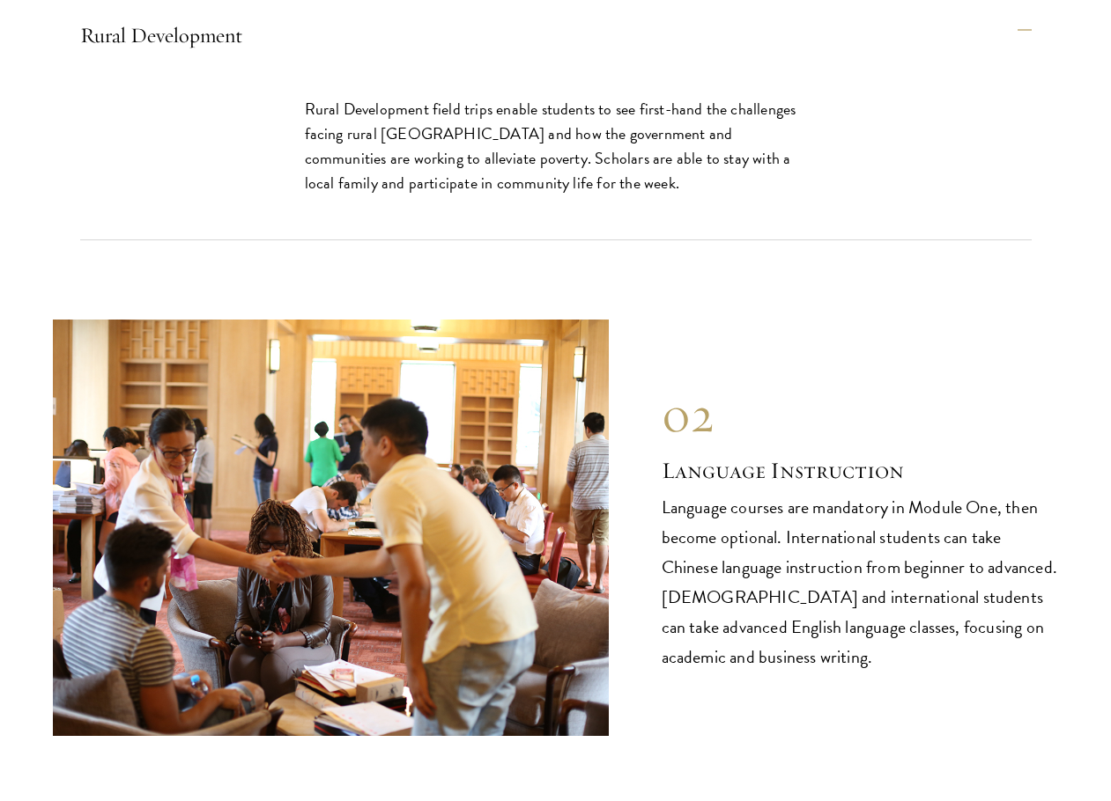
scroll to position [7927, 0]
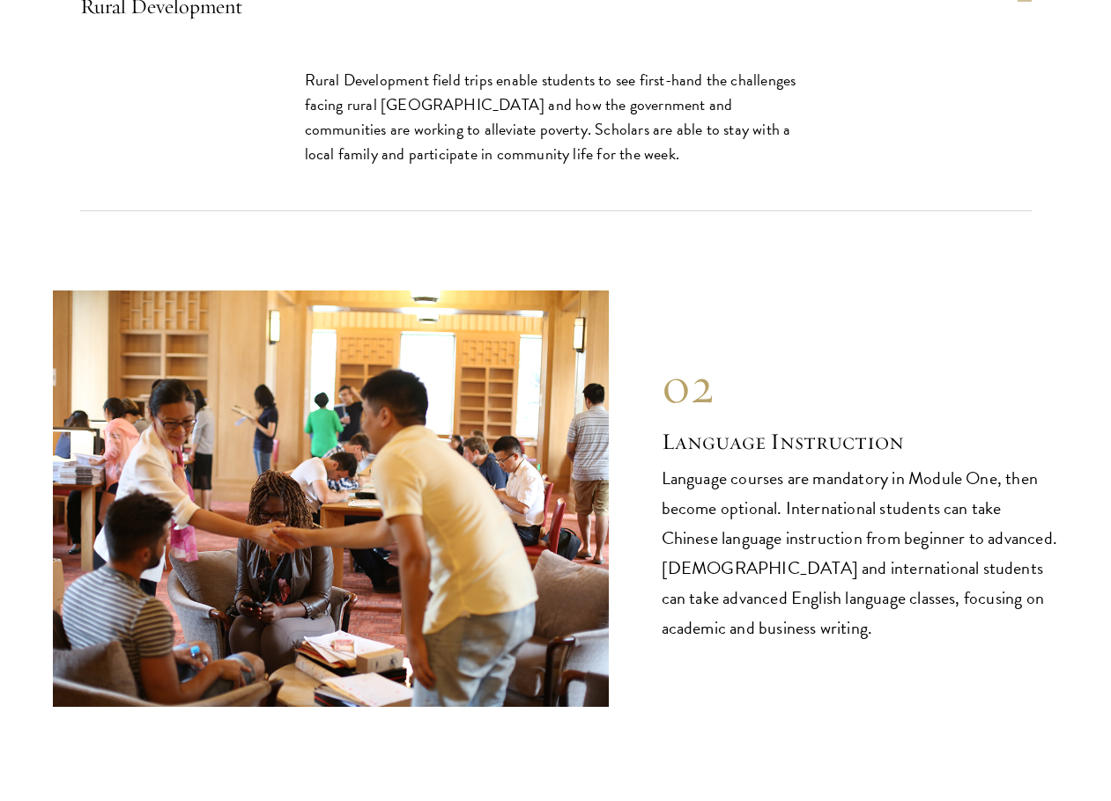
click at [685, 589] on p "Language courses are mandatory in Module One, then become optional. Internation…" at bounding box center [859, 553] width 397 height 180
click at [687, 594] on p "Language courses are mandatory in Module One, then become optional. Internation…" at bounding box center [859, 553] width 397 height 180
click at [683, 589] on p "Language courses are mandatory in Module One, then become optional. Internation…" at bounding box center [859, 553] width 397 height 180
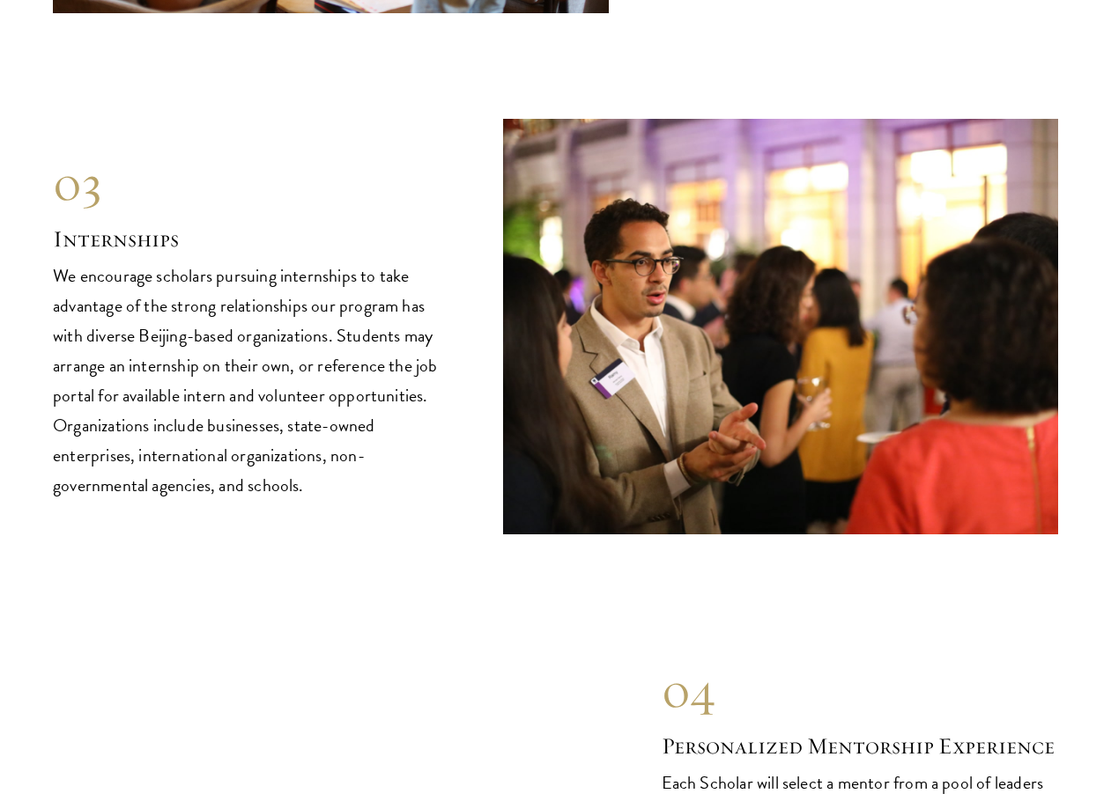
scroll to position [8631, 0]
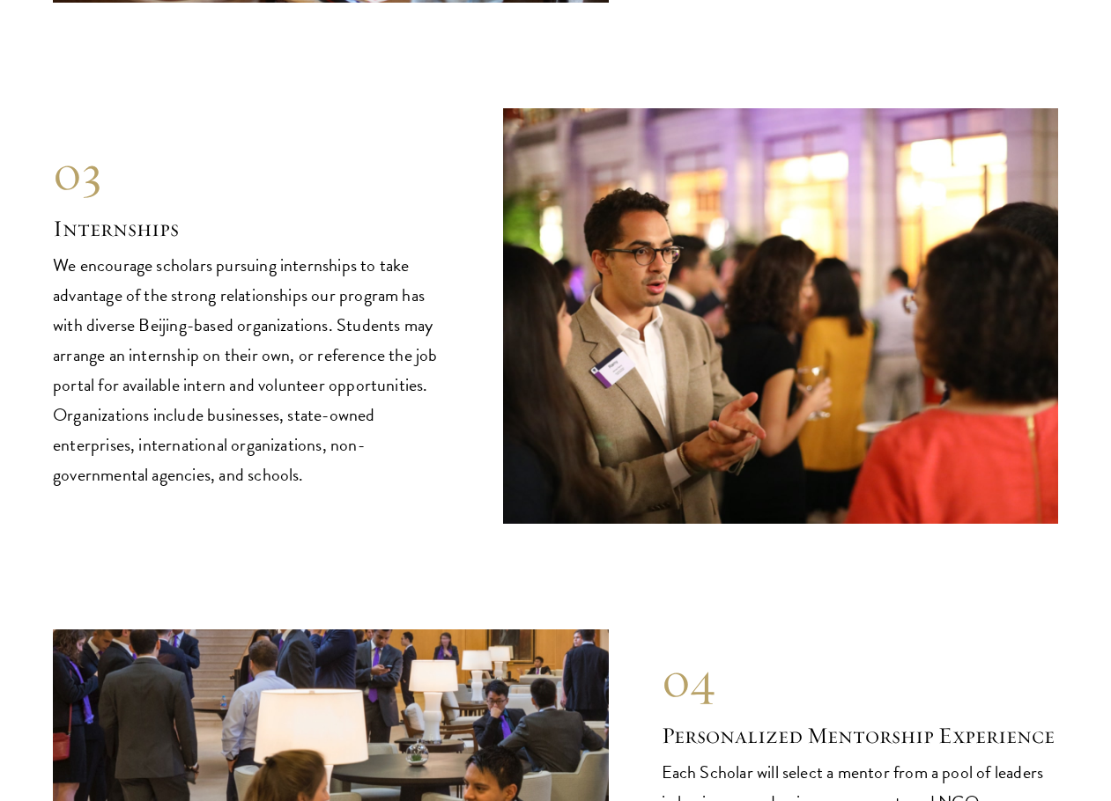
click at [355, 429] on p "We encourage scholars pursuing internships to take advantage of the strong rela…" at bounding box center [251, 370] width 397 height 240
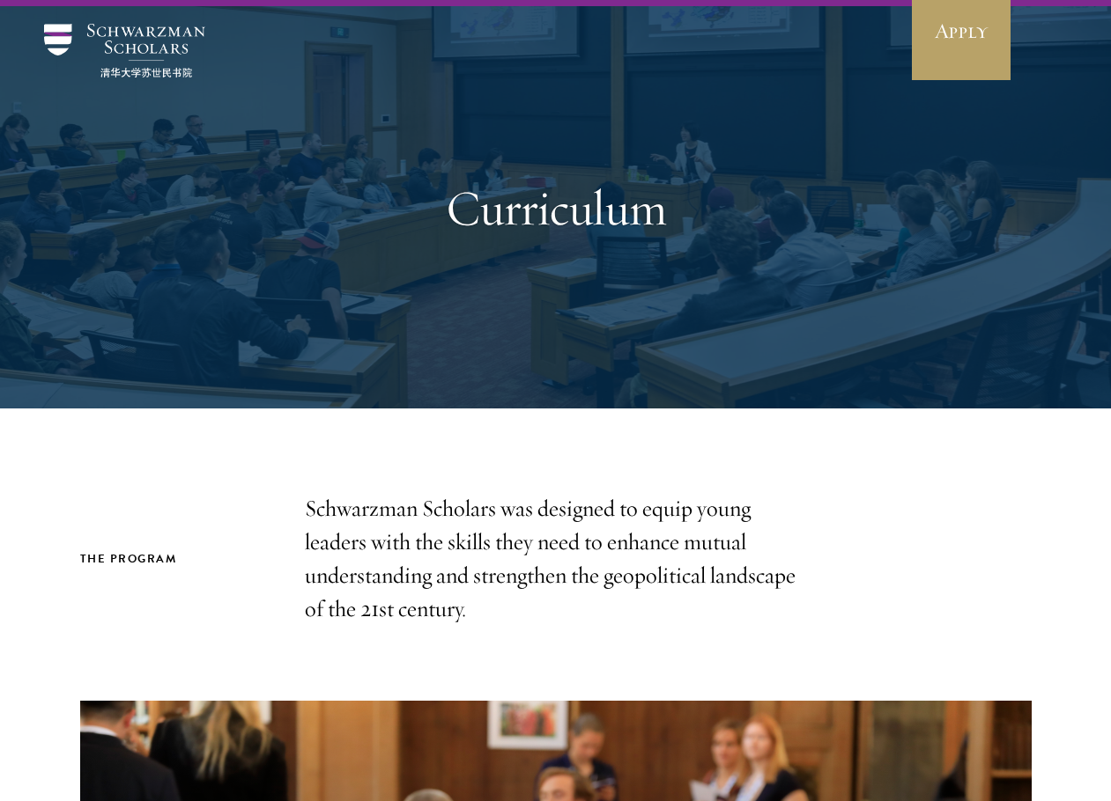
scroll to position [0, 0]
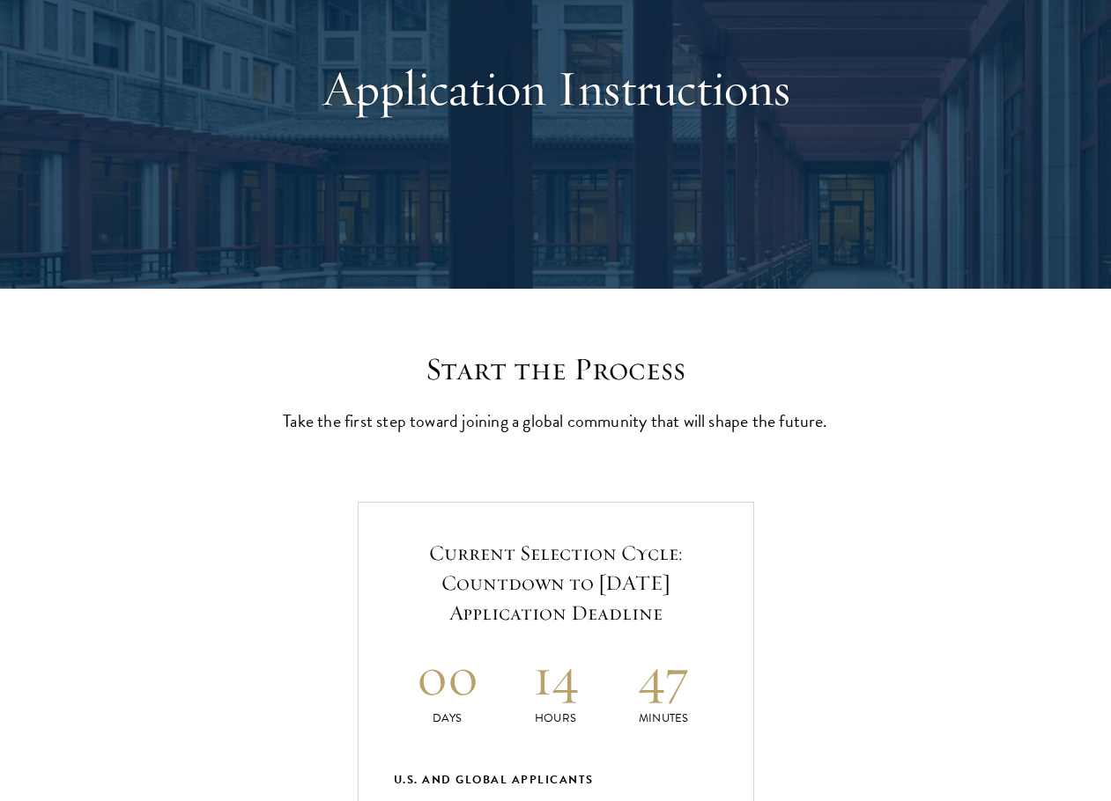
scroll to position [528, 0]
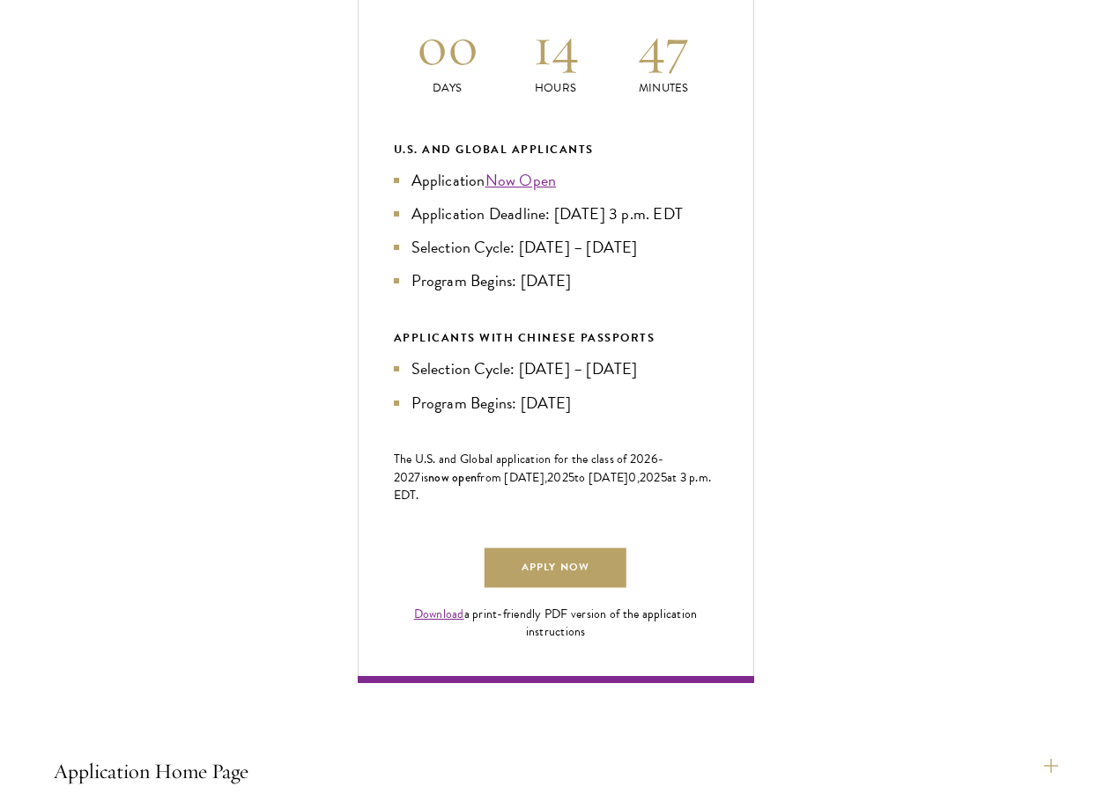
click at [439, 624] on link "Download" at bounding box center [439, 614] width 50 height 18
